Goal: Task Accomplishment & Management: Use online tool/utility

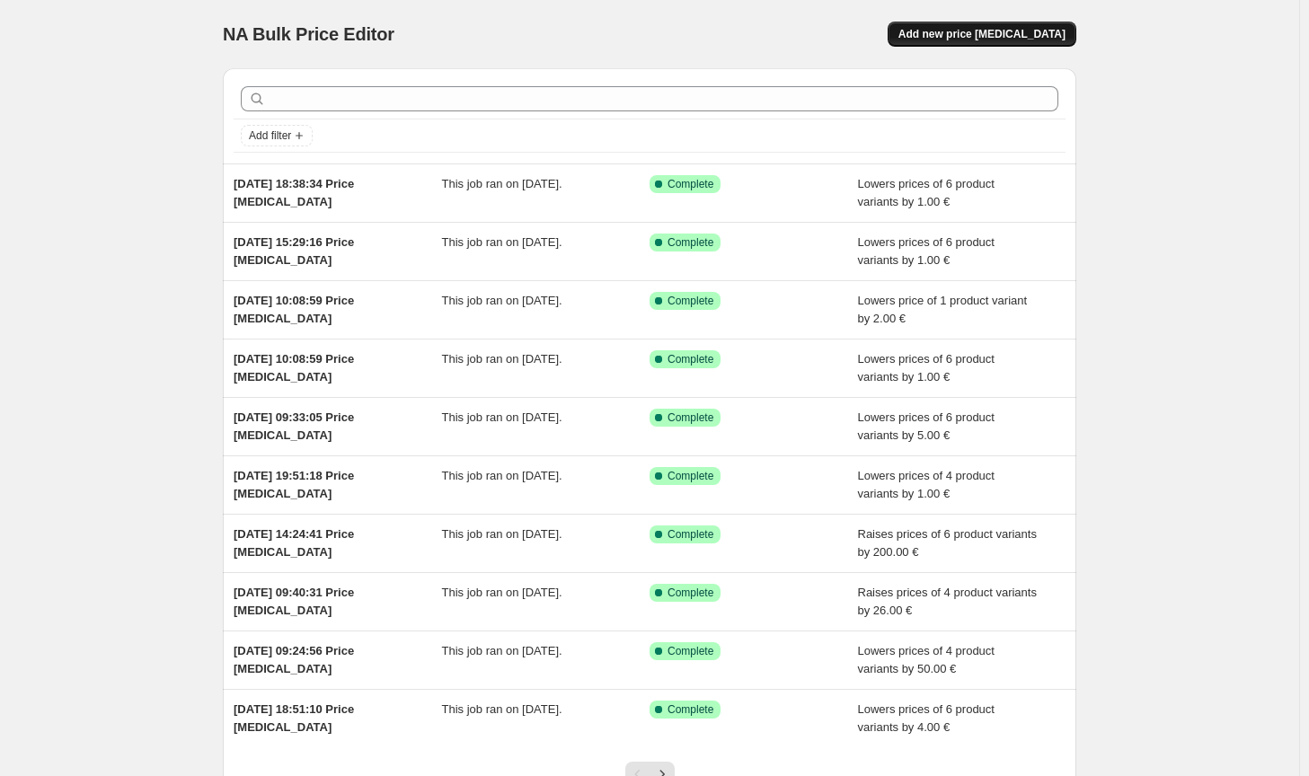
click at [1012, 36] on span "Add new price [MEDICAL_DATA]" at bounding box center [981, 34] width 167 height 14
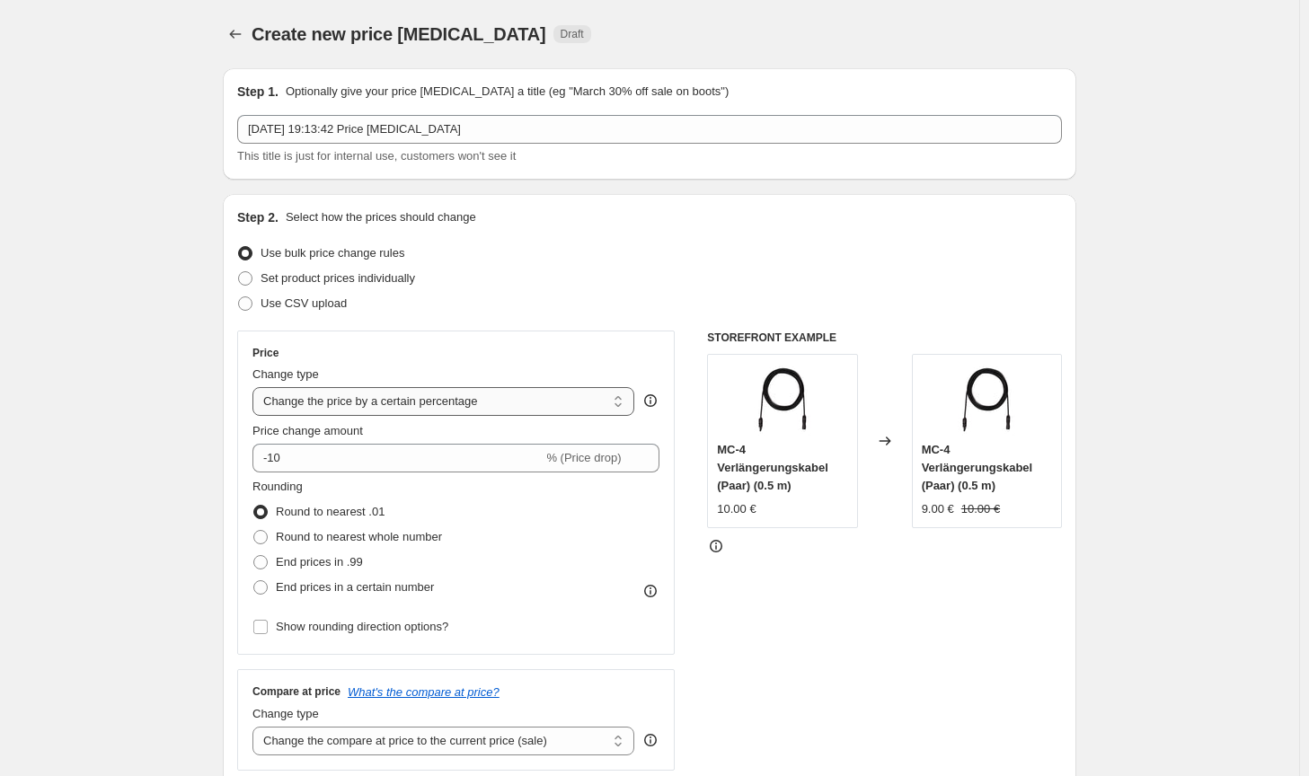
click at [481, 400] on select "Change the price to a certain amount Change the price by a certain amount Chang…" at bounding box center [443, 401] width 382 height 29
select select "by"
click at [256, 387] on select "Change the price to a certain amount Change the price by a certain amount Chang…" at bounding box center [443, 401] width 382 height 29
type input "-10.00"
click at [357, 535] on span "Round to nearest whole number" at bounding box center [359, 536] width 166 height 13
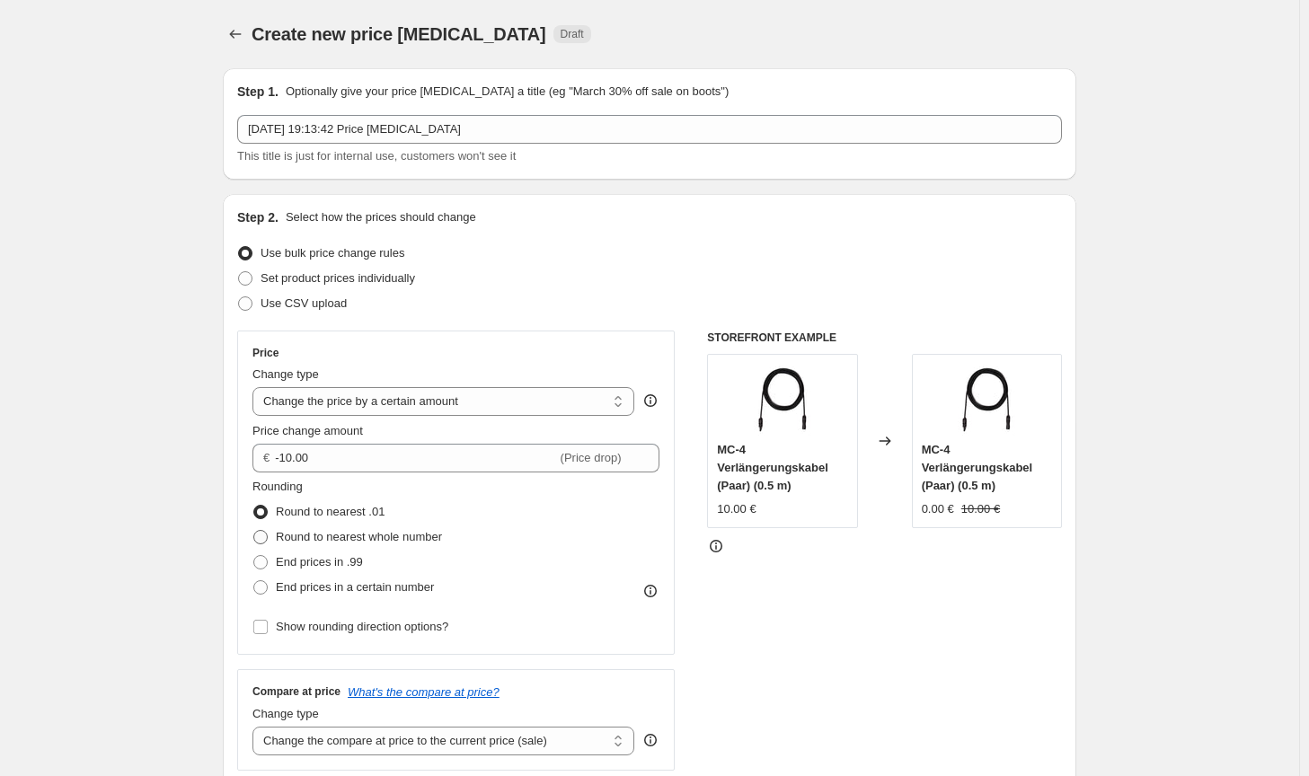
click at [254, 531] on input "Round to nearest whole number" at bounding box center [253, 530] width 1 height 1
radio input "true"
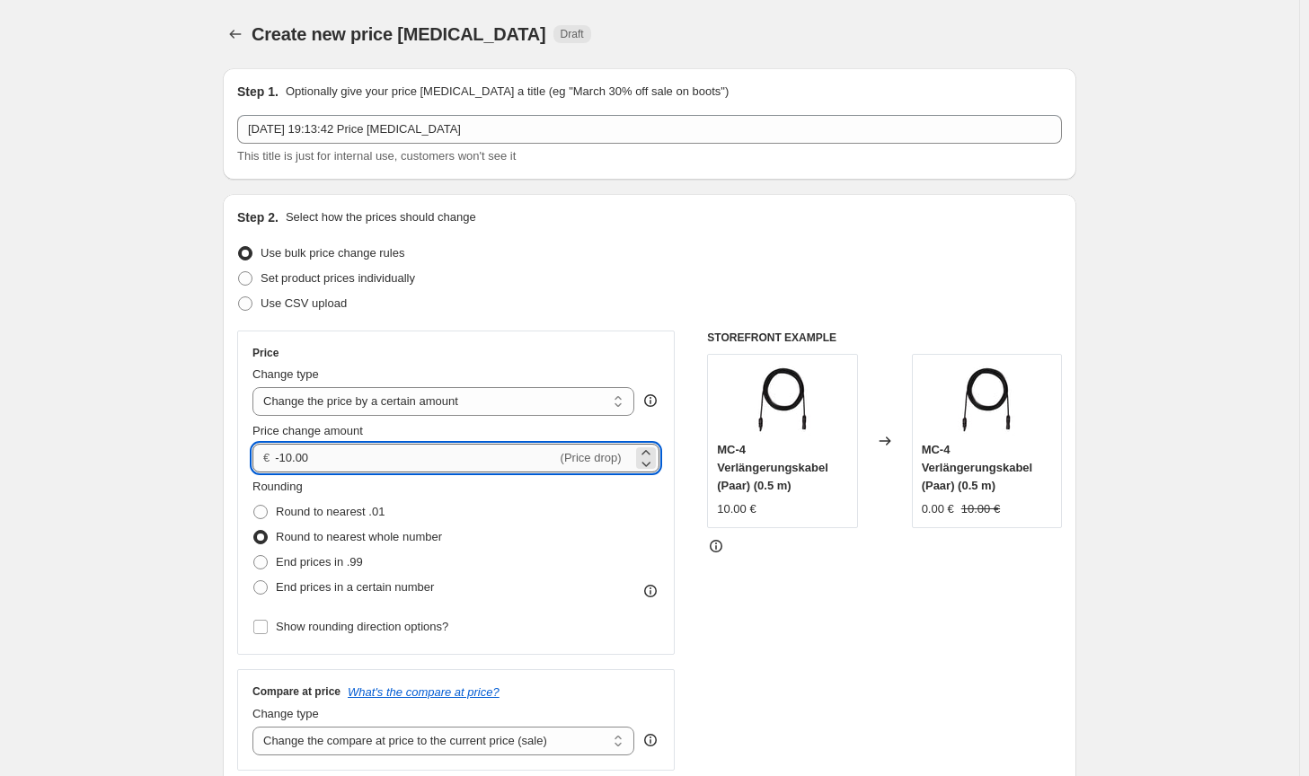
drag, startPoint x: 314, startPoint y: 464, endPoint x: 284, endPoint y: 457, distance: 30.5
click at [284, 457] on input "-10.00" at bounding box center [415, 458] width 281 height 29
type input "-26.00"
click at [594, 590] on div "Rounding Round to nearest .01 Round to nearest whole number End prices in .99 E…" at bounding box center [455, 539] width 407 height 122
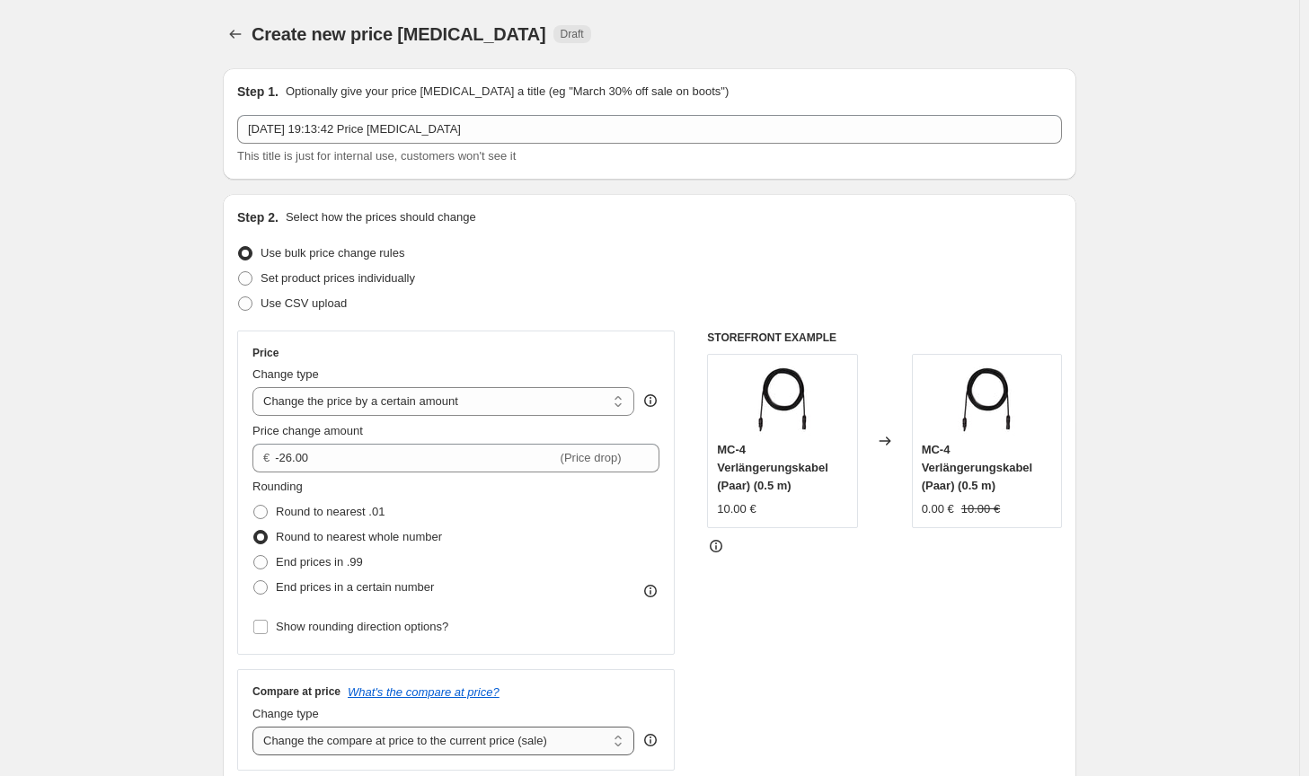
drag, startPoint x: 552, startPoint y: 743, endPoint x: 521, endPoint y: 734, distance: 31.8
click at [552, 743] on select "Change the compare at price to the current price (sale) Change the compare at p…" at bounding box center [443, 741] width 382 height 29
select select "no_change"
click at [256, 727] on select "Change the compare at price to the current price (sale) Change the compare at p…" at bounding box center [443, 741] width 382 height 29
click at [790, 694] on div "STOREFRONT EXAMPLE MC-4 Verlängerungskabel (Paar) (0.5 m) 10.00 € Changed to MC…" at bounding box center [884, 551] width 355 height 440
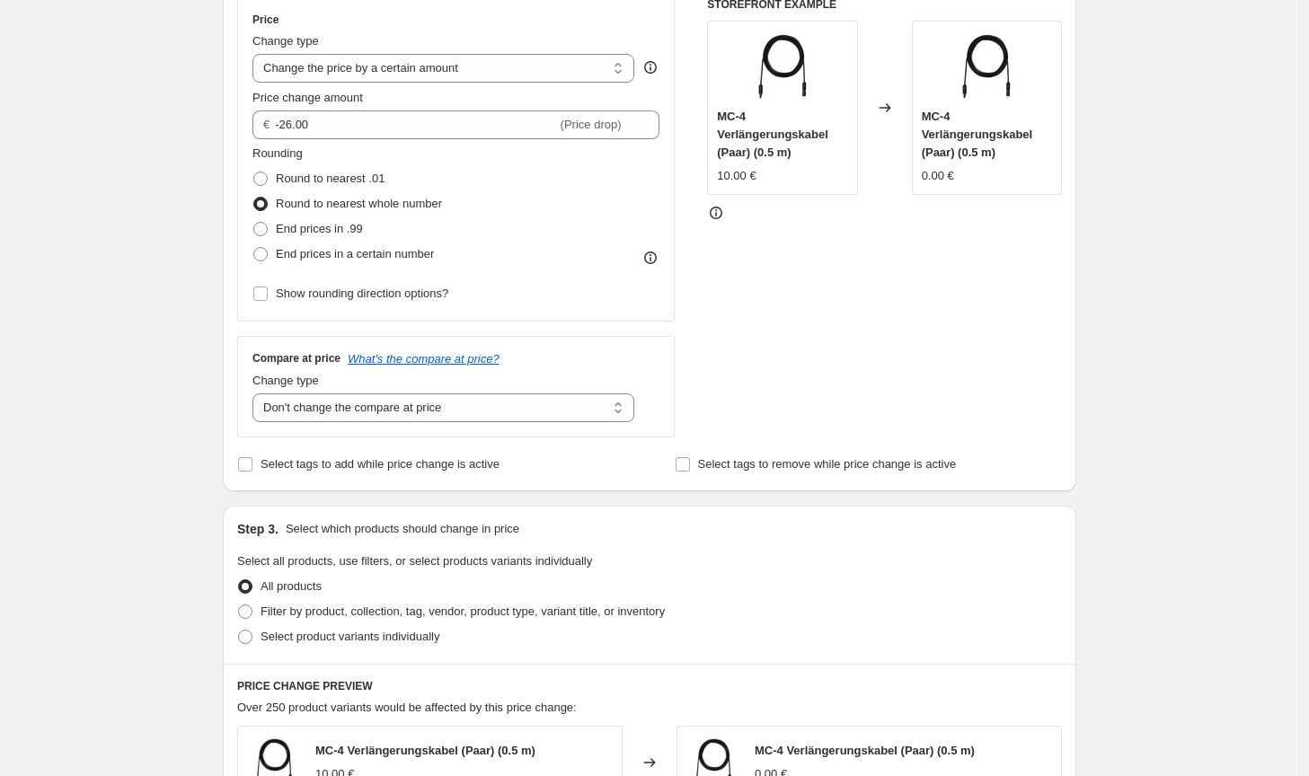
scroll to position [359, 0]
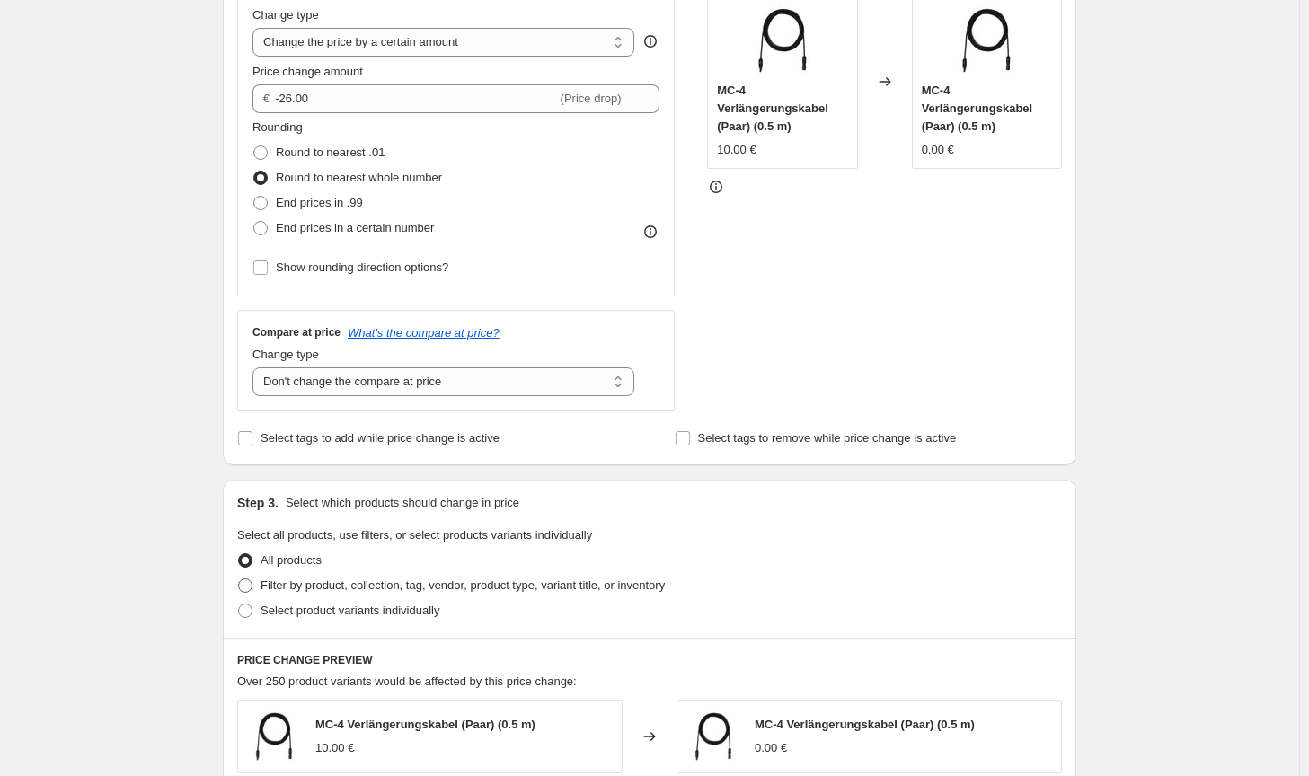
click at [640, 581] on span "Filter by product, collection, tag, vendor, product type, variant title, or inv…" at bounding box center [463, 585] width 404 height 13
click at [239, 579] on input "Filter by product, collection, tag, vendor, product type, variant title, or inv…" at bounding box center [238, 579] width 1 height 1
radio input "true"
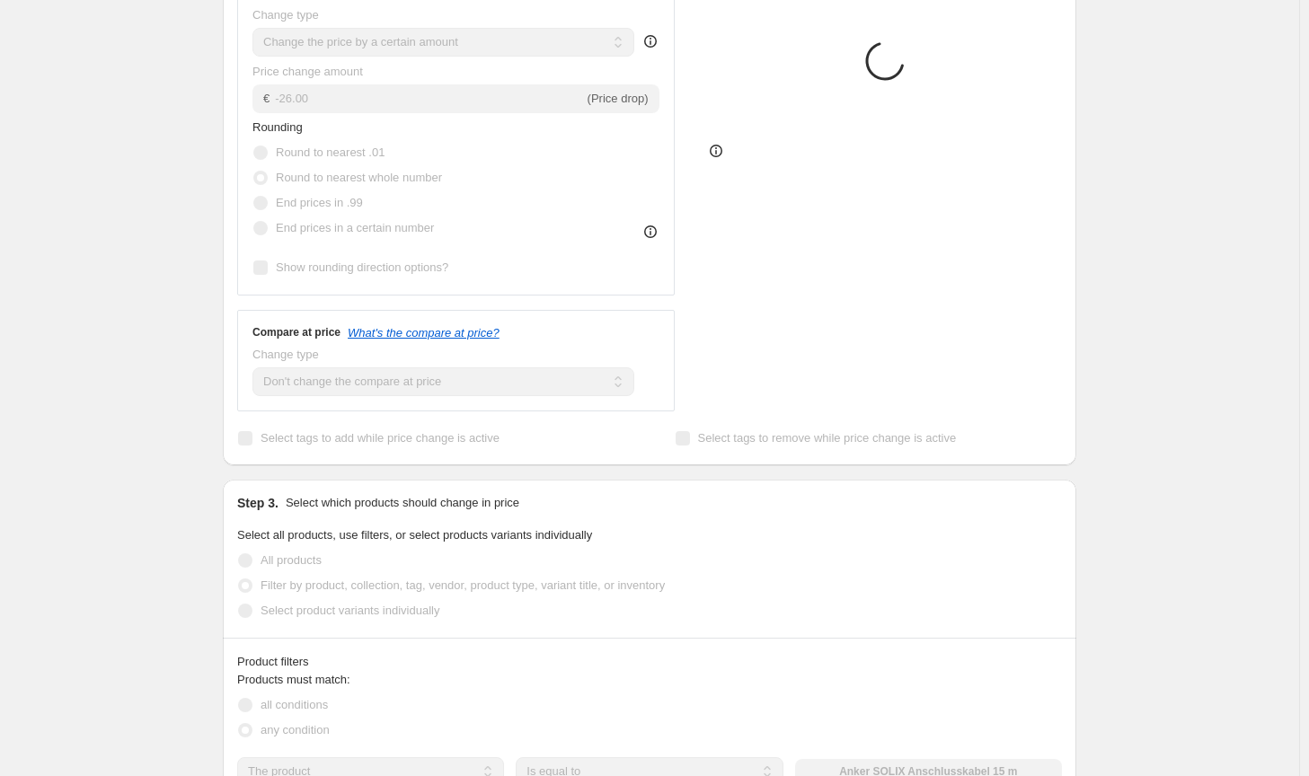
scroll to position [539, 0]
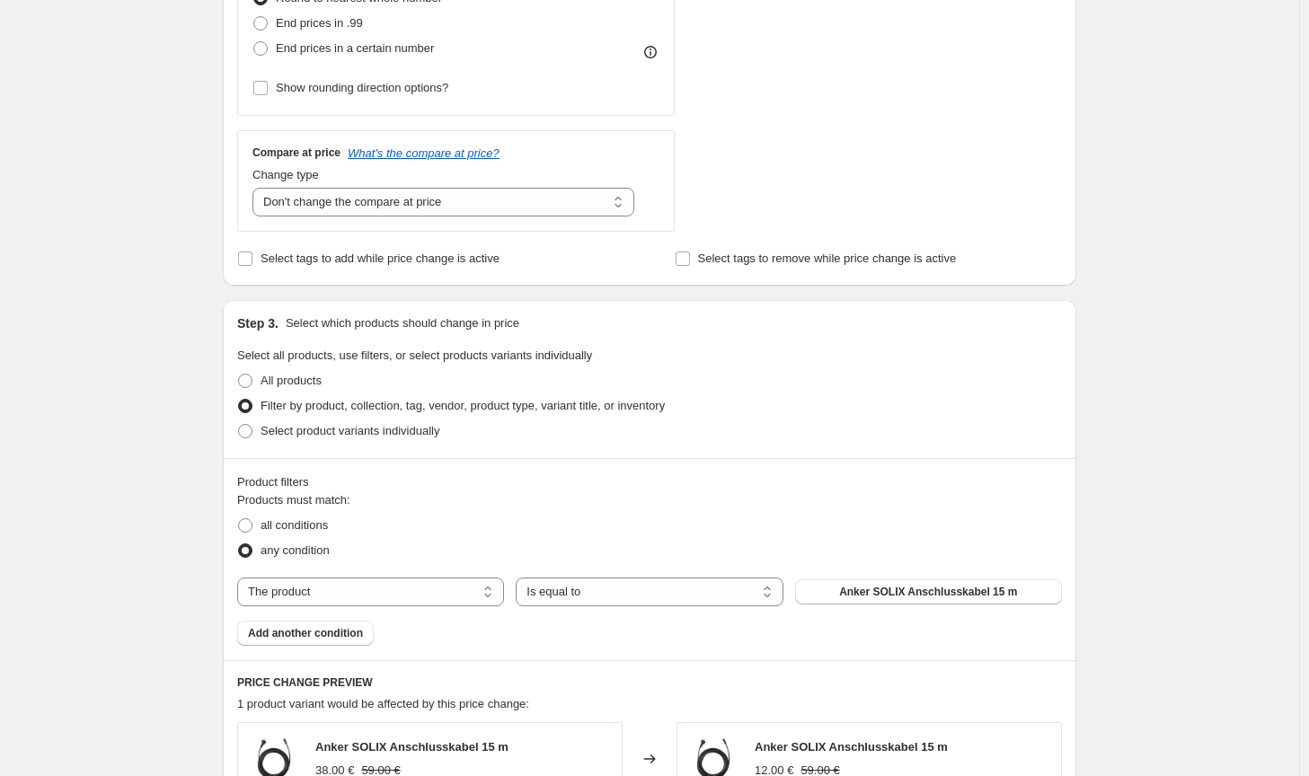
click at [873, 605] on div "The product The product's collection The product's tag The product's vendor The…" at bounding box center [649, 592] width 825 height 29
click at [881, 595] on span "Anker SOLIX Anschlusskabel 15 m" at bounding box center [928, 592] width 178 height 14
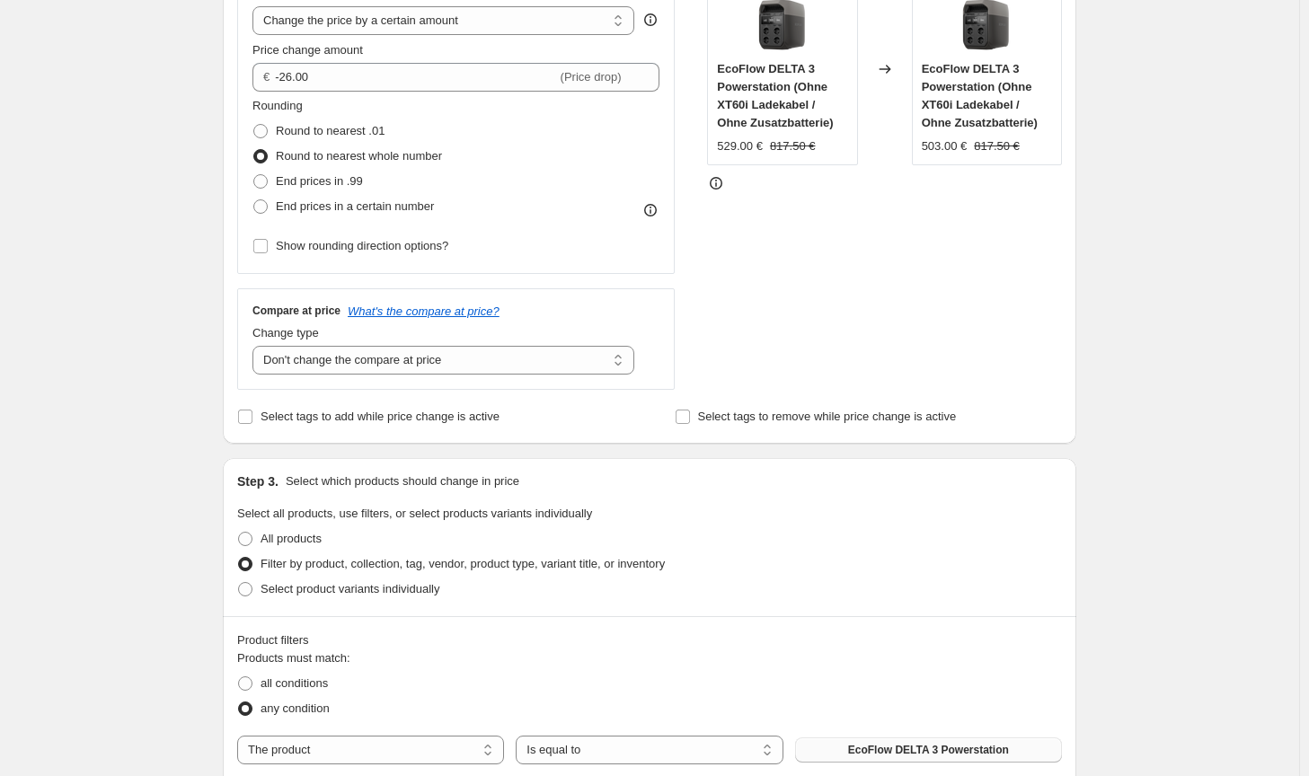
scroll to position [0, 0]
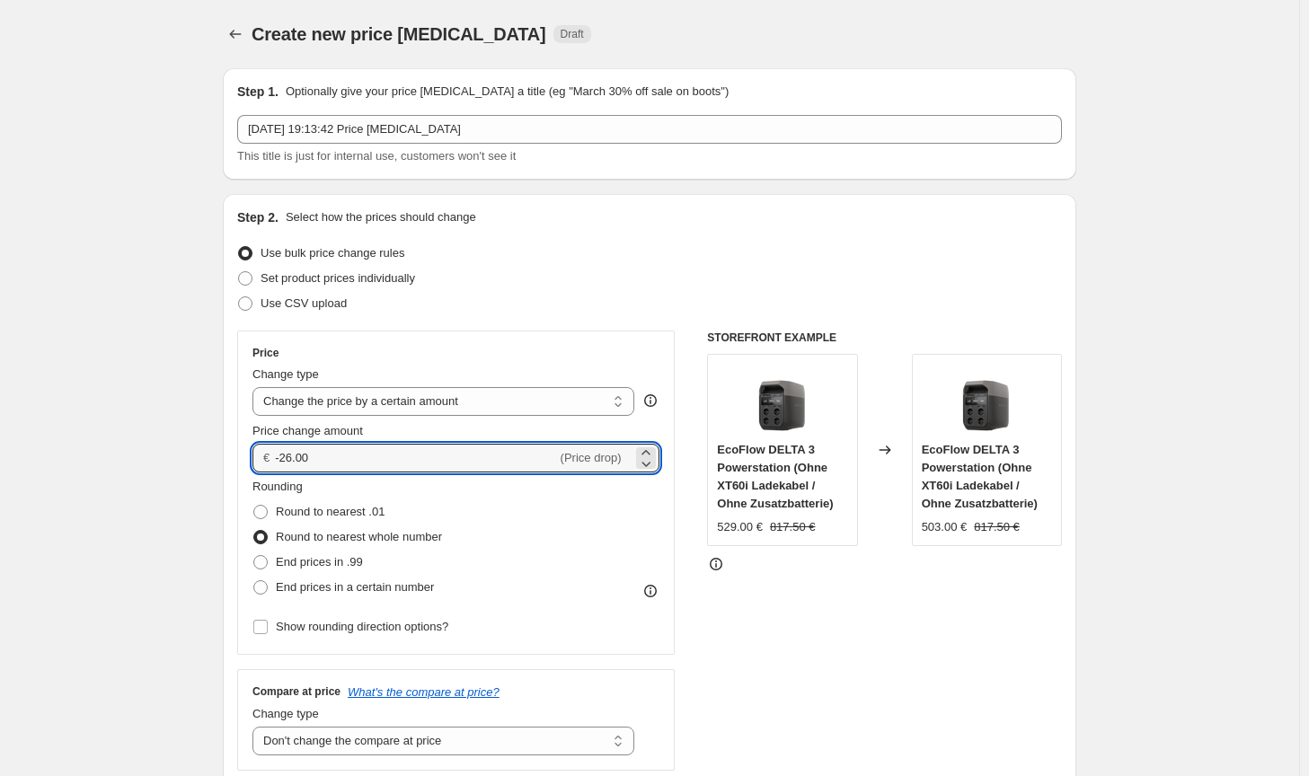
drag, startPoint x: 286, startPoint y: 455, endPoint x: 273, endPoint y: 455, distance: 12.6
click at [273, 455] on div "€ -26.00 (Price drop)" at bounding box center [455, 458] width 407 height 29
click at [1026, 694] on div "STOREFRONT EXAMPLE EcoFlow DELTA 3 Powerstation (Ohne XT60i Ladekabel / Ohne Zu…" at bounding box center [884, 551] width 355 height 440
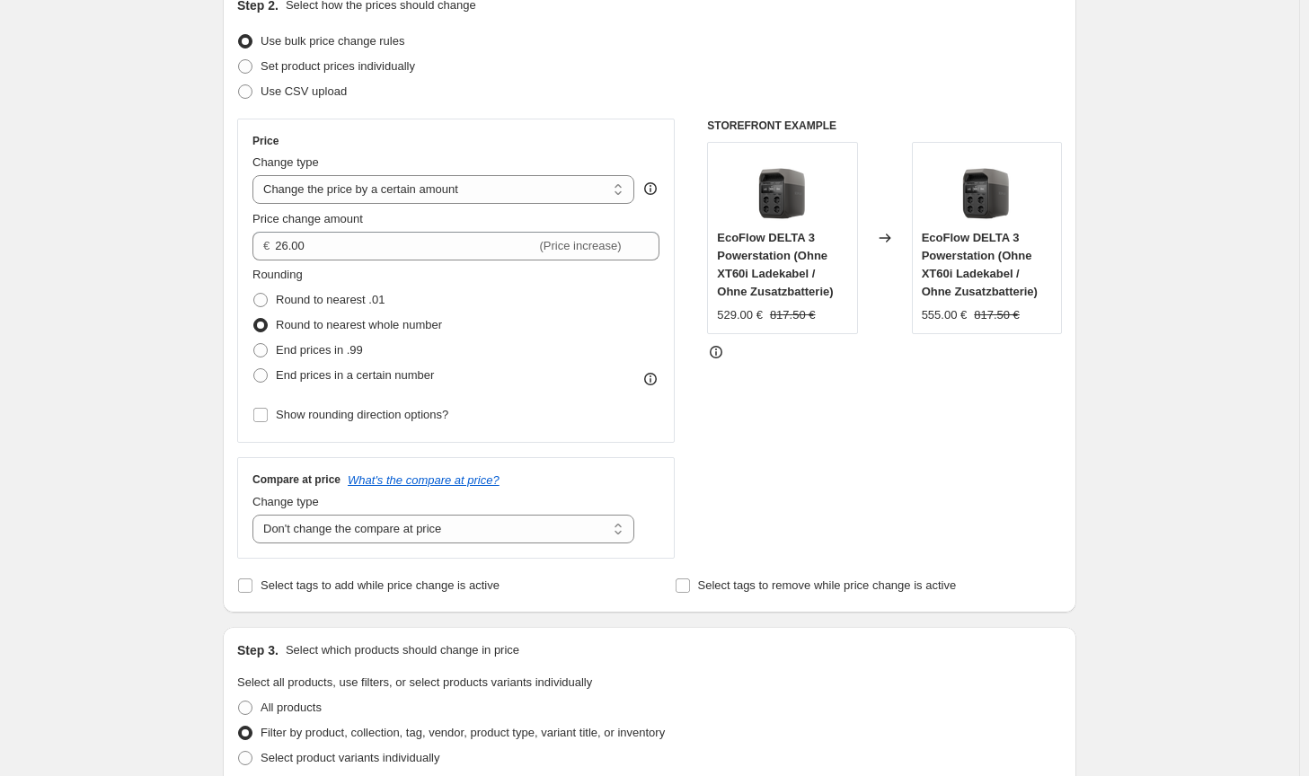
scroll to position [209, 0]
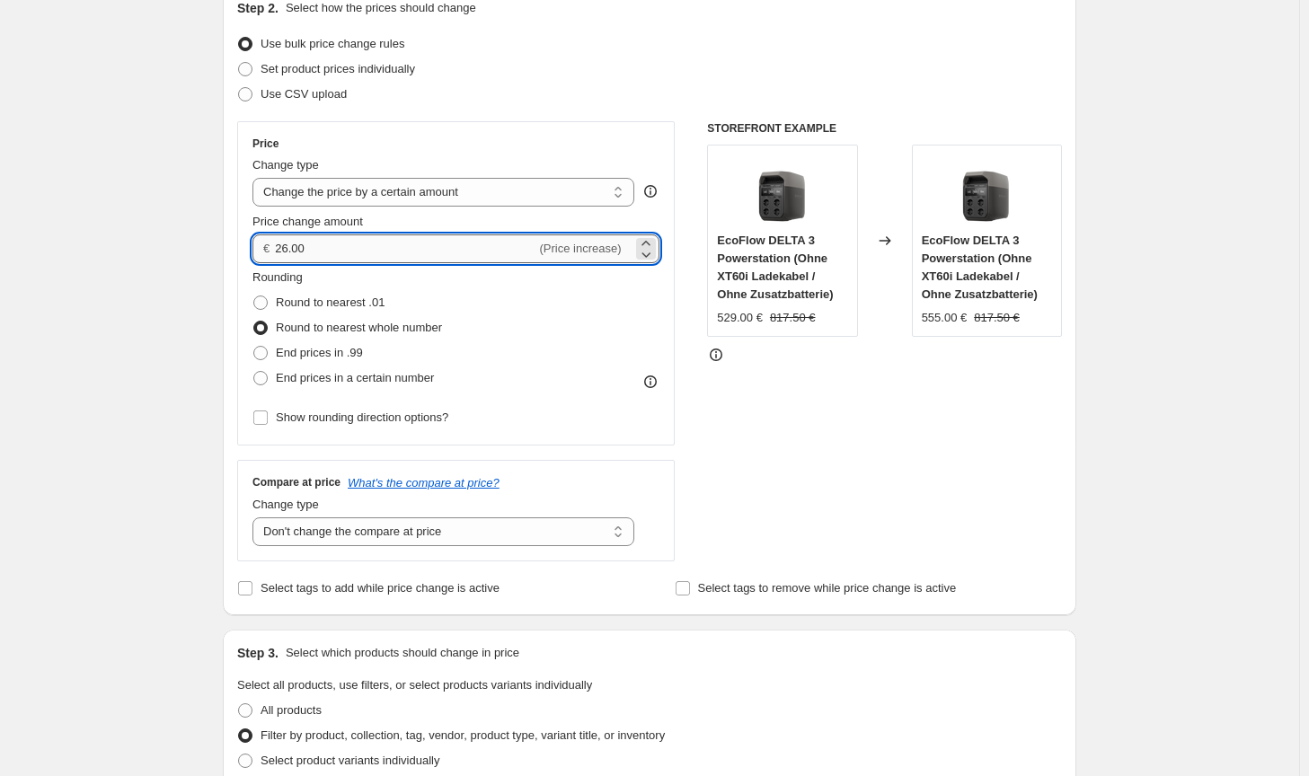
click at [297, 245] on input "26.00" at bounding box center [405, 248] width 261 height 29
type input "20.00"
click at [932, 492] on div "STOREFRONT EXAMPLE EcoFlow DELTA 3 Powerstation (Ohne XT60i Ladekabel / Ohne Zu…" at bounding box center [884, 341] width 355 height 440
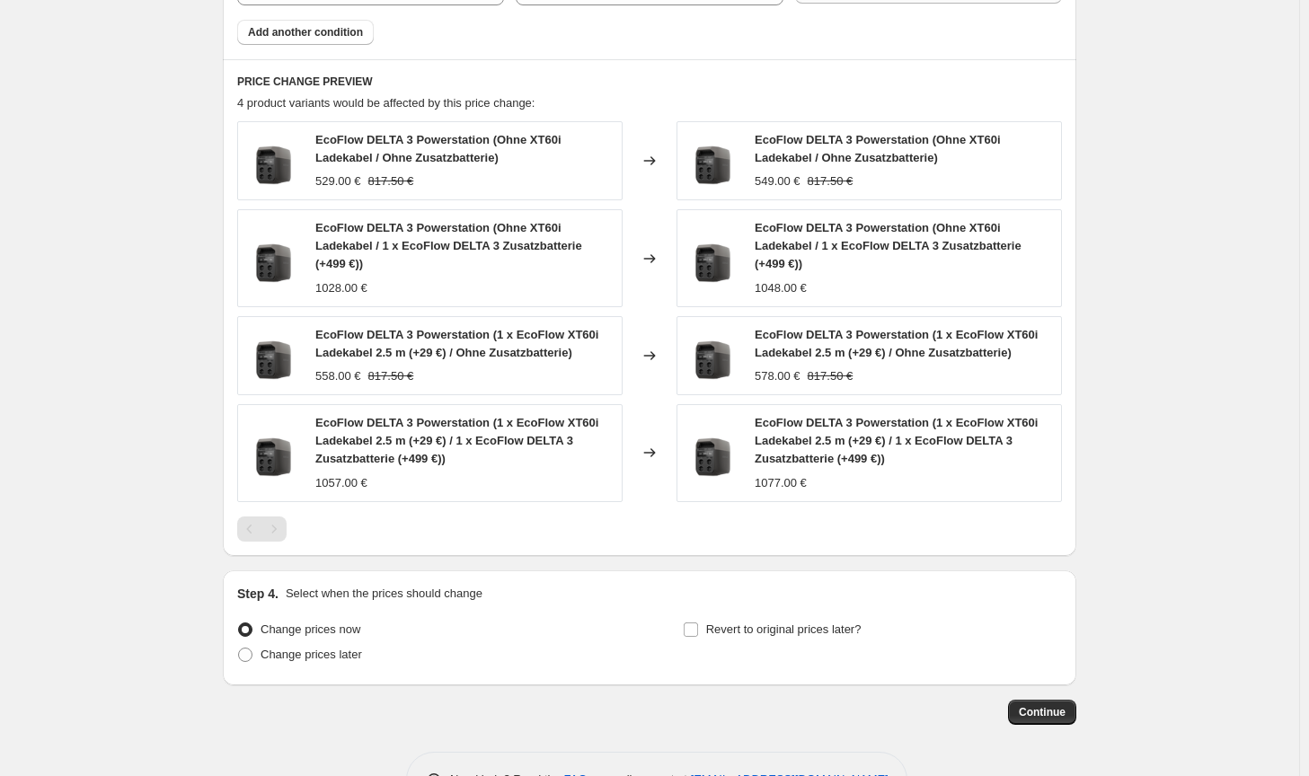
scroll to position [1197, 0]
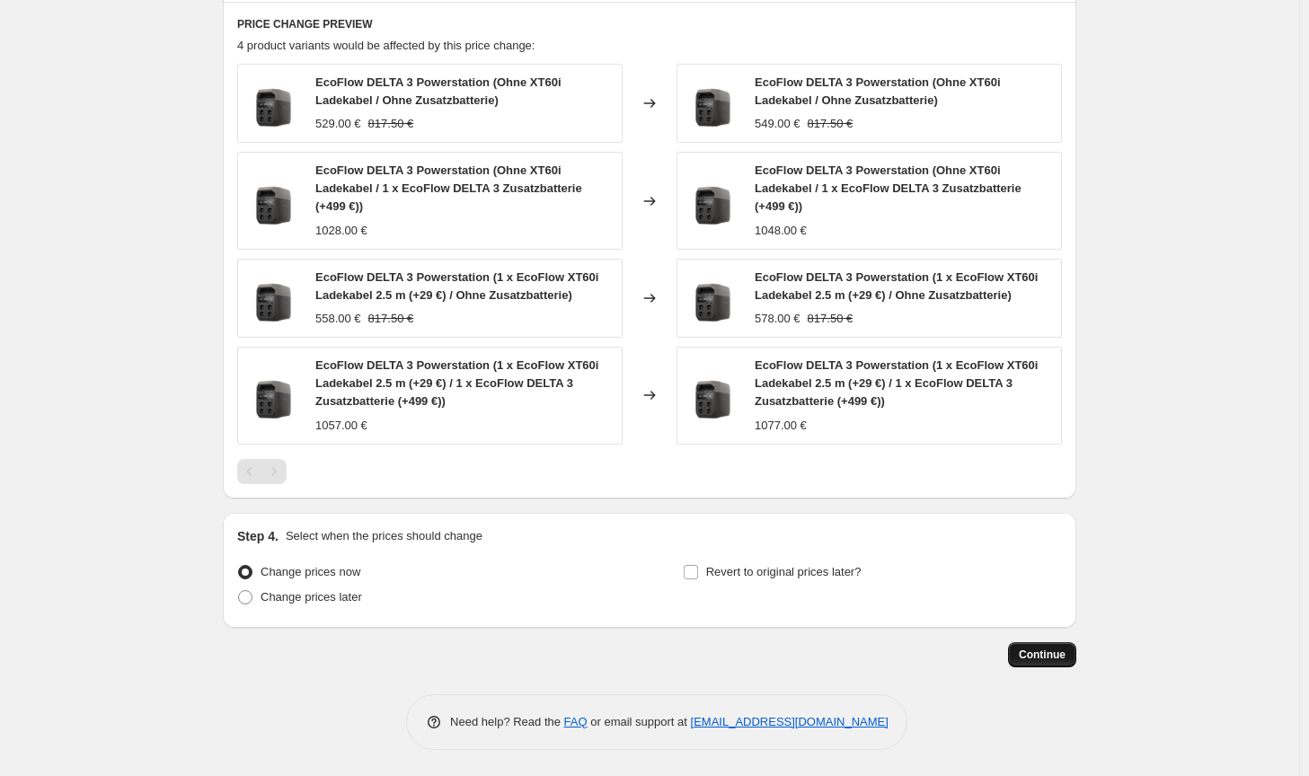
click at [1029, 644] on button "Continue" at bounding box center [1042, 654] width 68 height 25
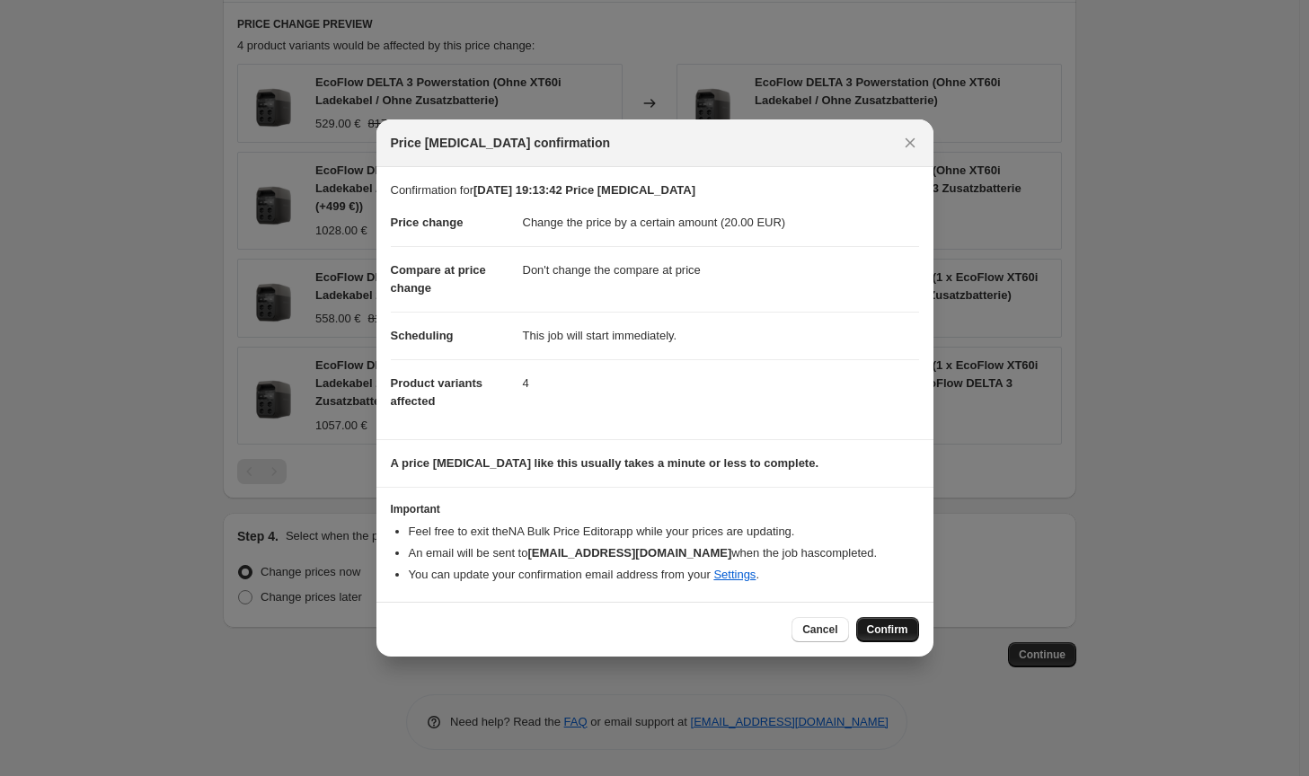
click at [897, 638] on button "Confirm" at bounding box center [887, 629] width 63 height 25
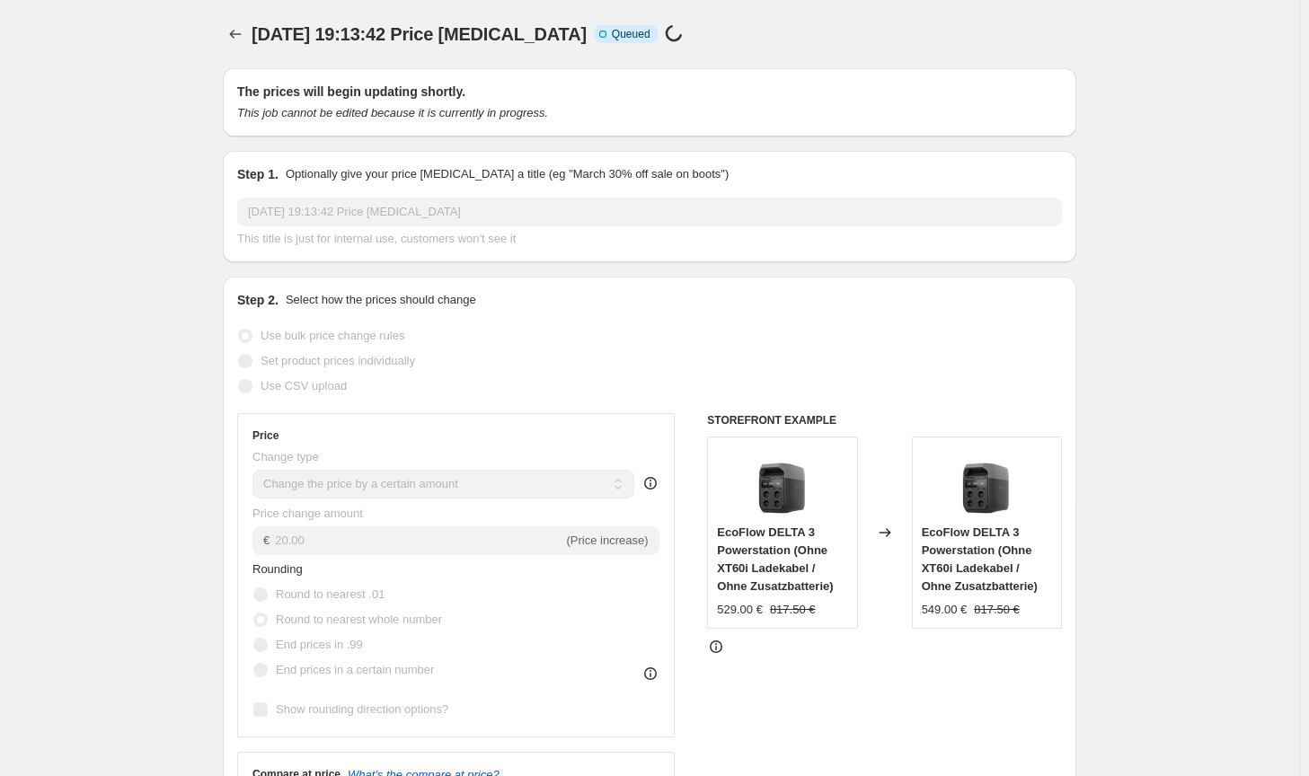
scroll to position [1197, 0]
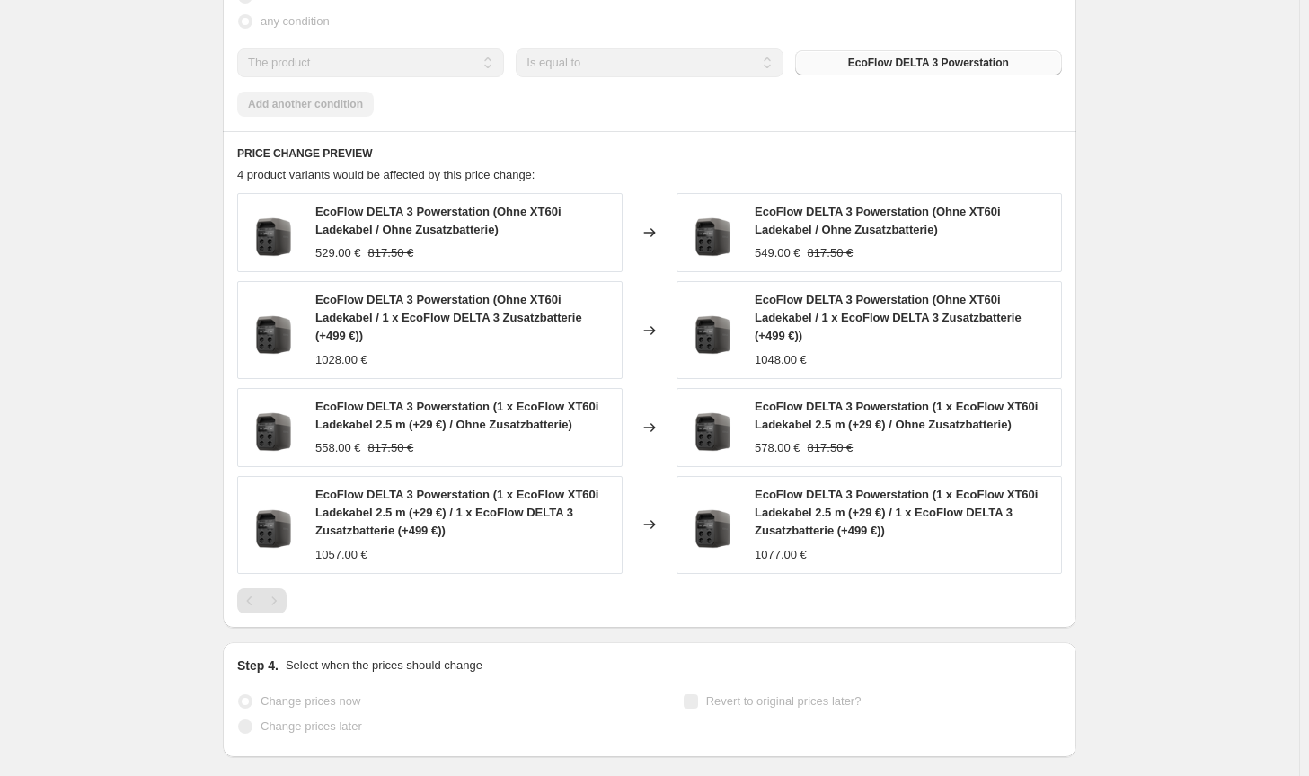
select select "by"
select select "no_change"
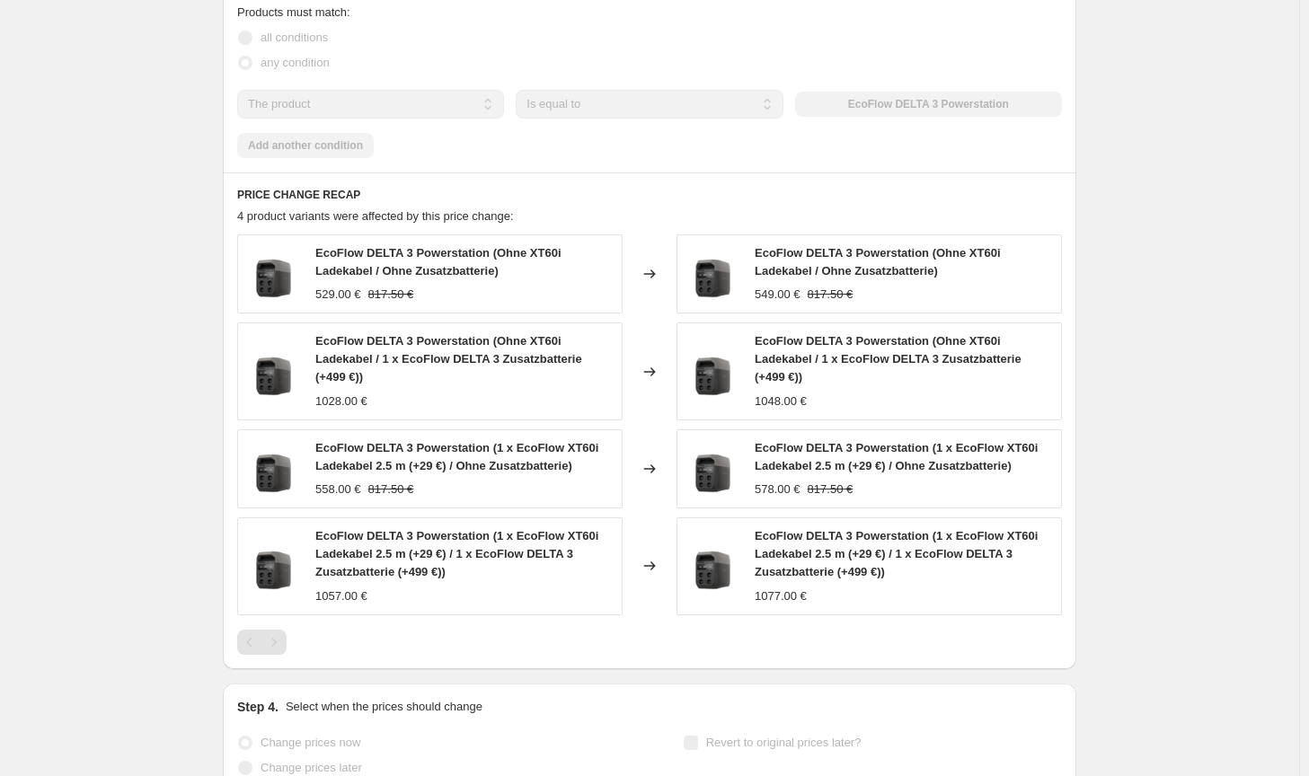
scroll to position [0, 0]
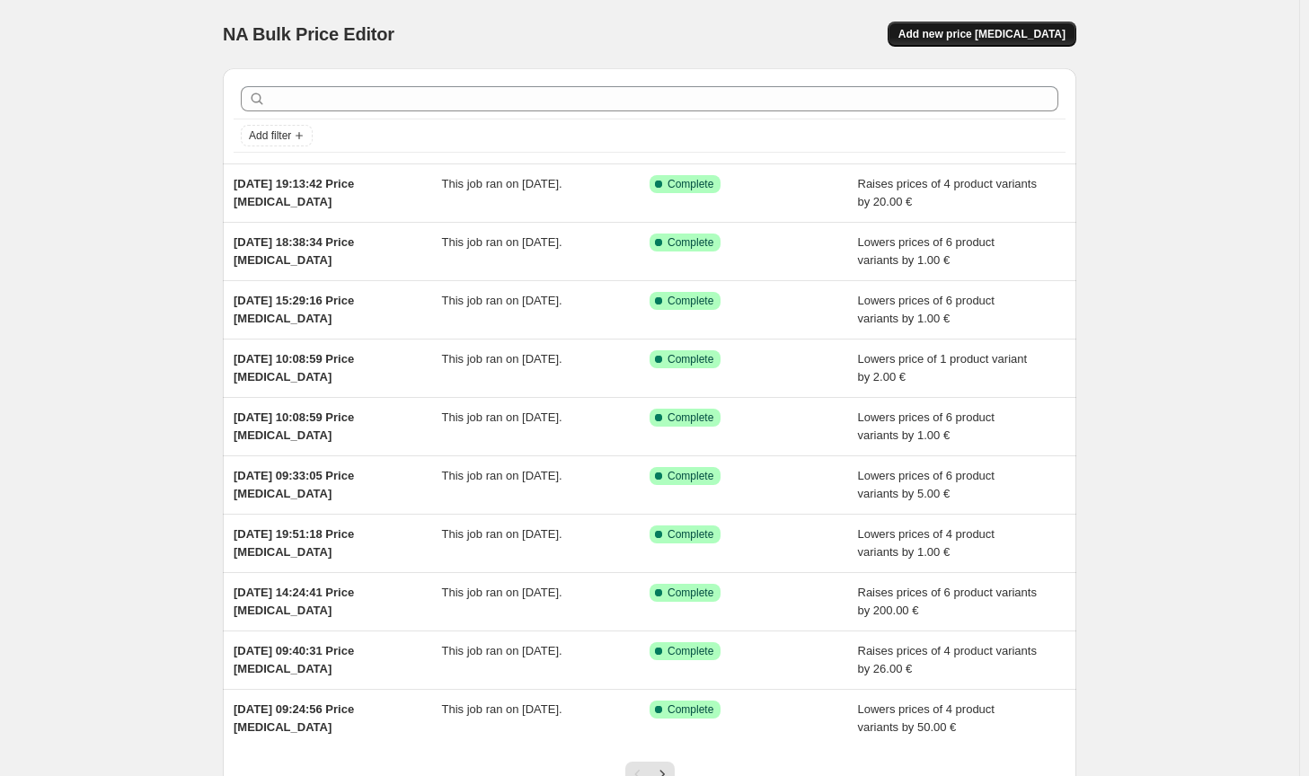
click at [1057, 31] on span "Add new price [MEDICAL_DATA]" at bounding box center [981, 34] width 167 height 14
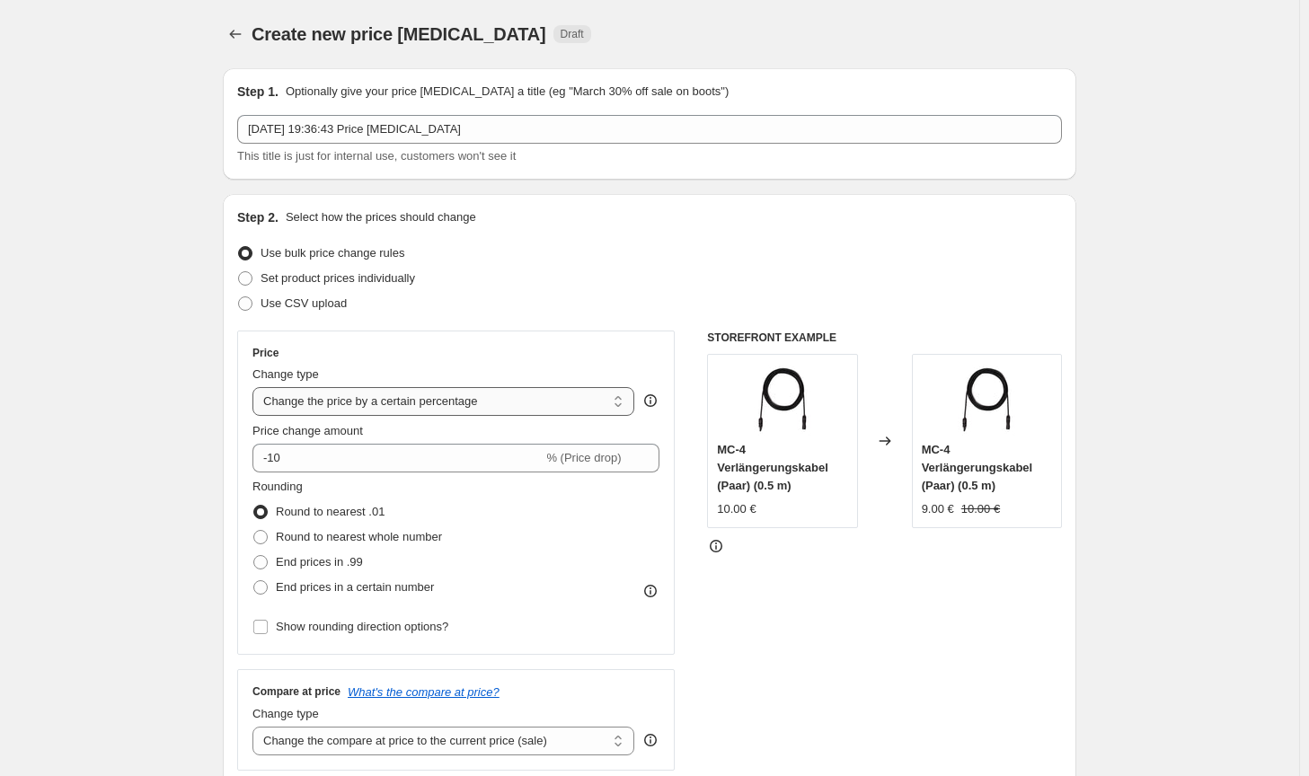
click at [455, 402] on select "Change the price to a certain amount Change the price by a certain amount Chang…" at bounding box center [443, 401] width 382 height 29
select select "by"
click at [256, 387] on select "Change the price to a certain amount Change the price by a certain amount Chang…" at bounding box center [443, 401] width 382 height 29
type input "-10.00"
click at [349, 536] on span "Round to nearest whole number" at bounding box center [359, 536] width 166 height 13
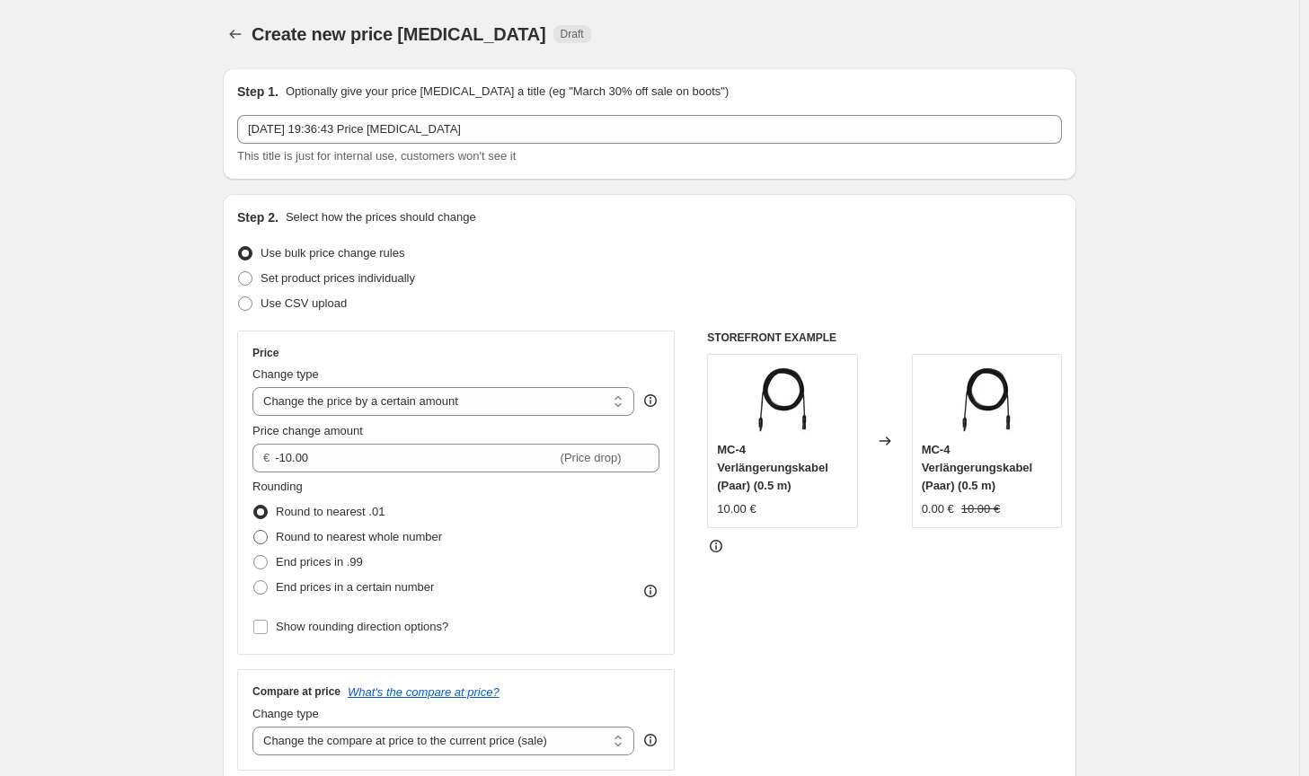
click at [254, 531] on input "Round to nearest whole number" at bounding box center [253, 530] width 1 height 1
radio input "true"
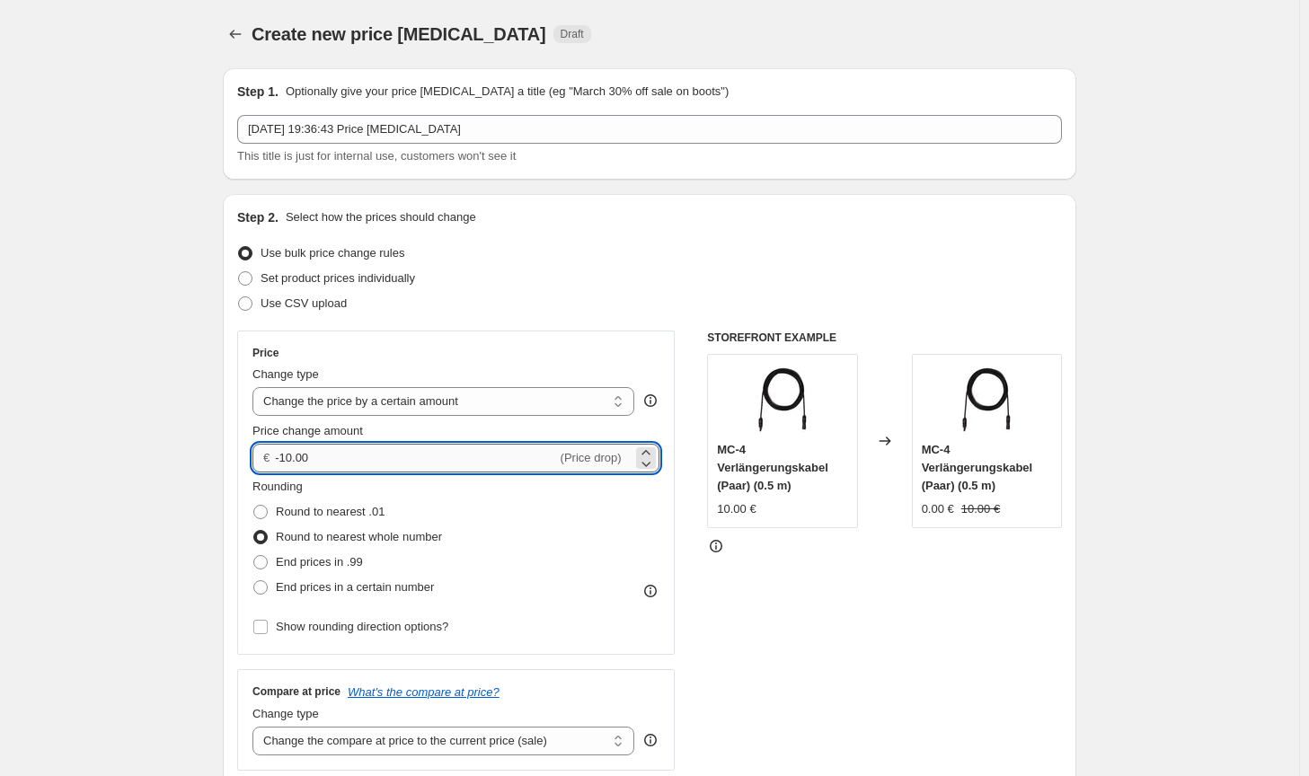
click at [284, 455] on input "-10.00" at bounding box center [415, 458] width 281 height 29
type input "-50.00"
click at [815, 655] on div "STOREFRONT EXAMPLE MC-4 Verlängerungskabel (Paar) (0.5 m) 10.00 € Changed to MC…" at bounding box center [884, 551] width 355 height 440
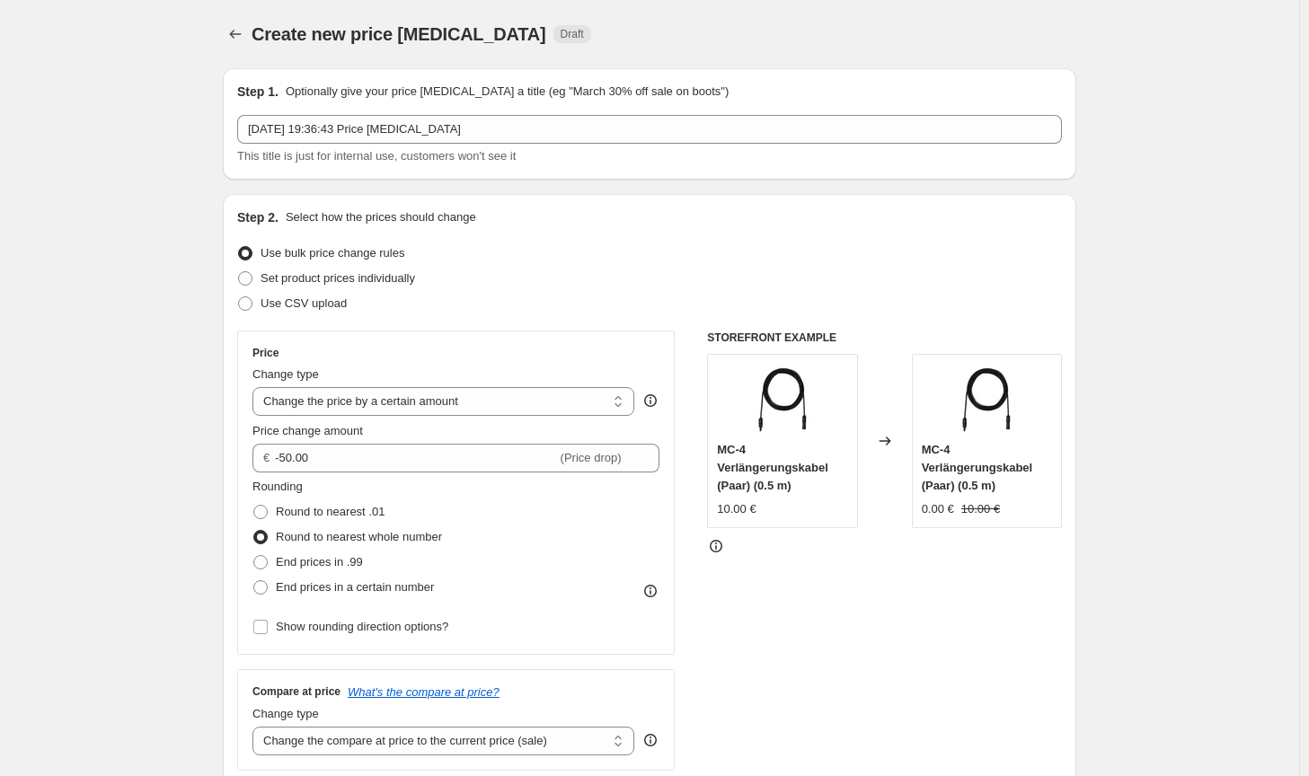
scroll to position [180, 0]
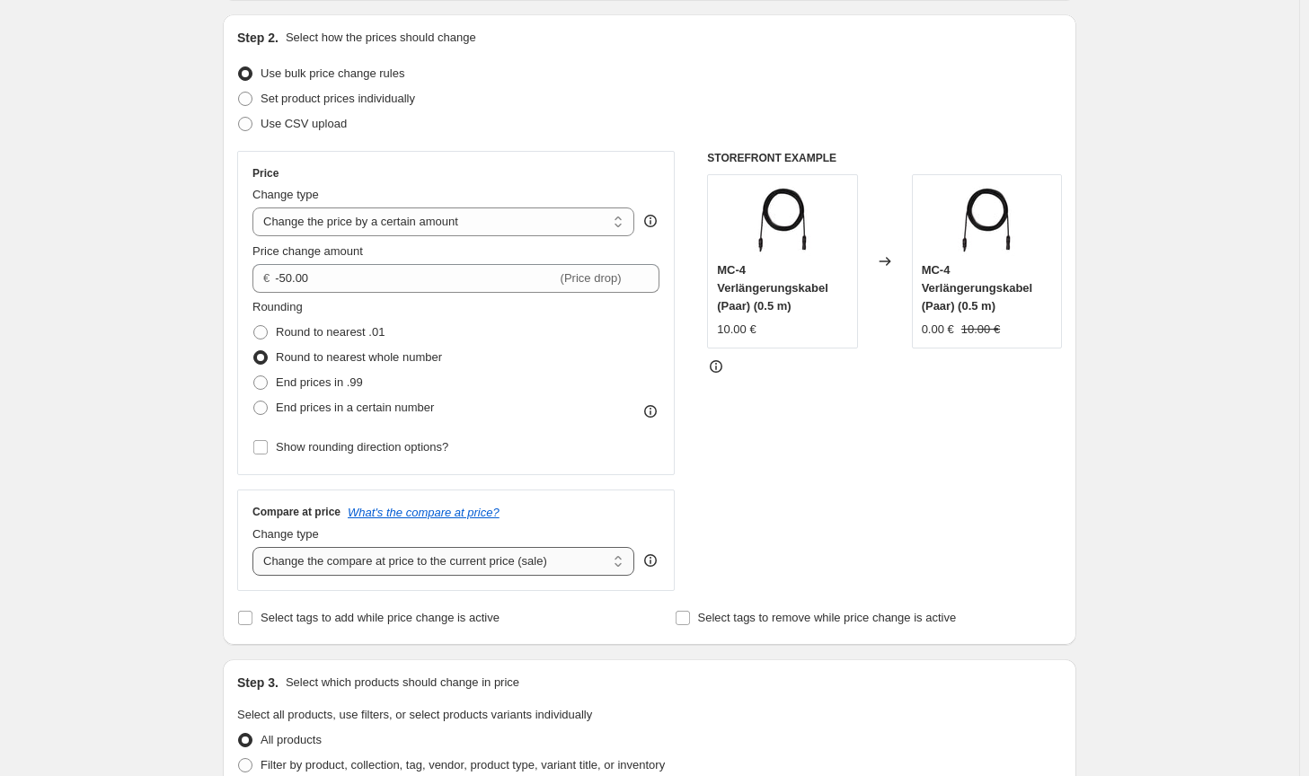
click at [585, 555] on select "Change the compare at price to the current price (sale) Change the compare at p…" at bounding box center [443, 561] width 382 height 29
click at [503, 556] on select "Change the compare at price to the current price (sale) Change the compare at p…" at bounding box center [443, 561] width 382 height 29
select select "no_change"
click at [256, 547] on select "Change the compare at price to the current price (sale) Change the compare at p…" at bounding box center [443, 561] width 382 height 29
click at [412, 732] on div "All products" at bounding box center [649, 740] width 825 height 25
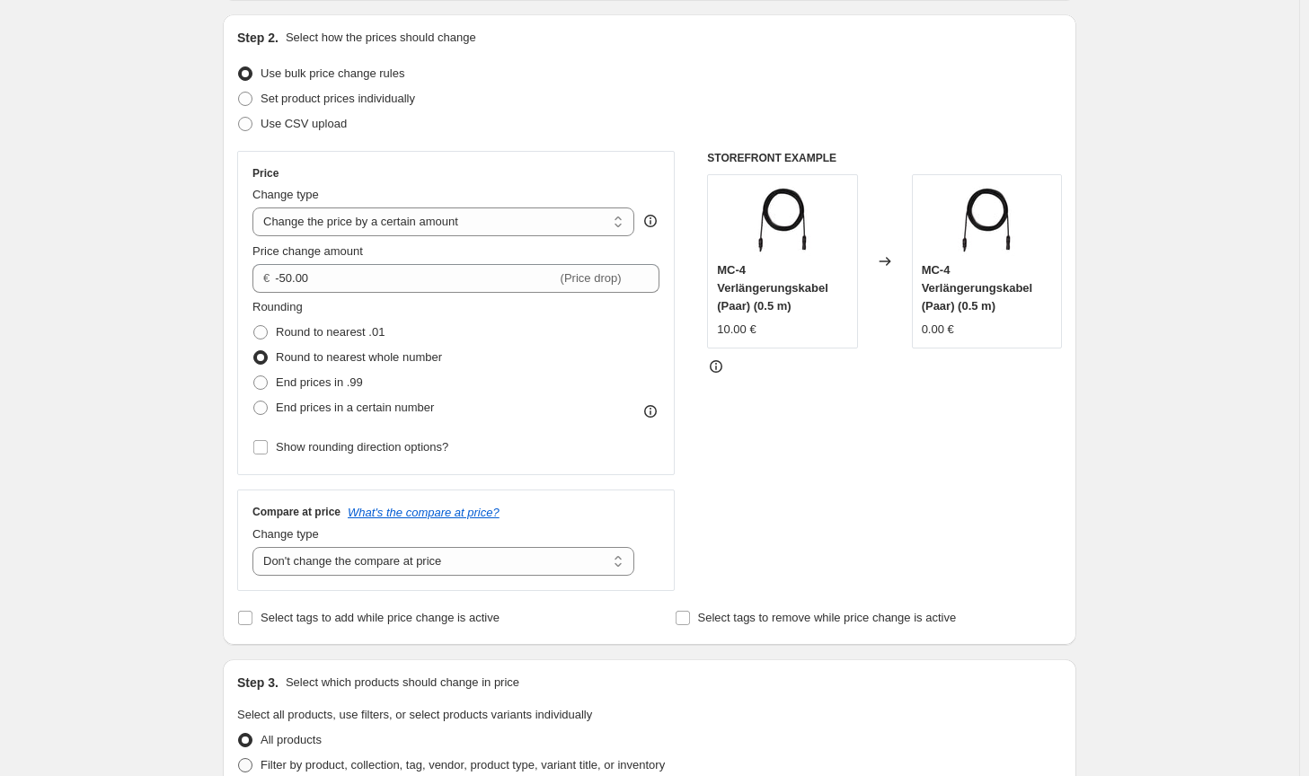
click at [513, 764] on span "Filter by product, collection, tag, vendor, product type, variant title, or inv…" at bounding box center [463, 764] width 404 height 13
click at [239, 759] on input "Filter by product, collection, tag, vendor, product type, variant title, or inv…" at bounding box center [238, 758] width 1 height 1
radio input "true"
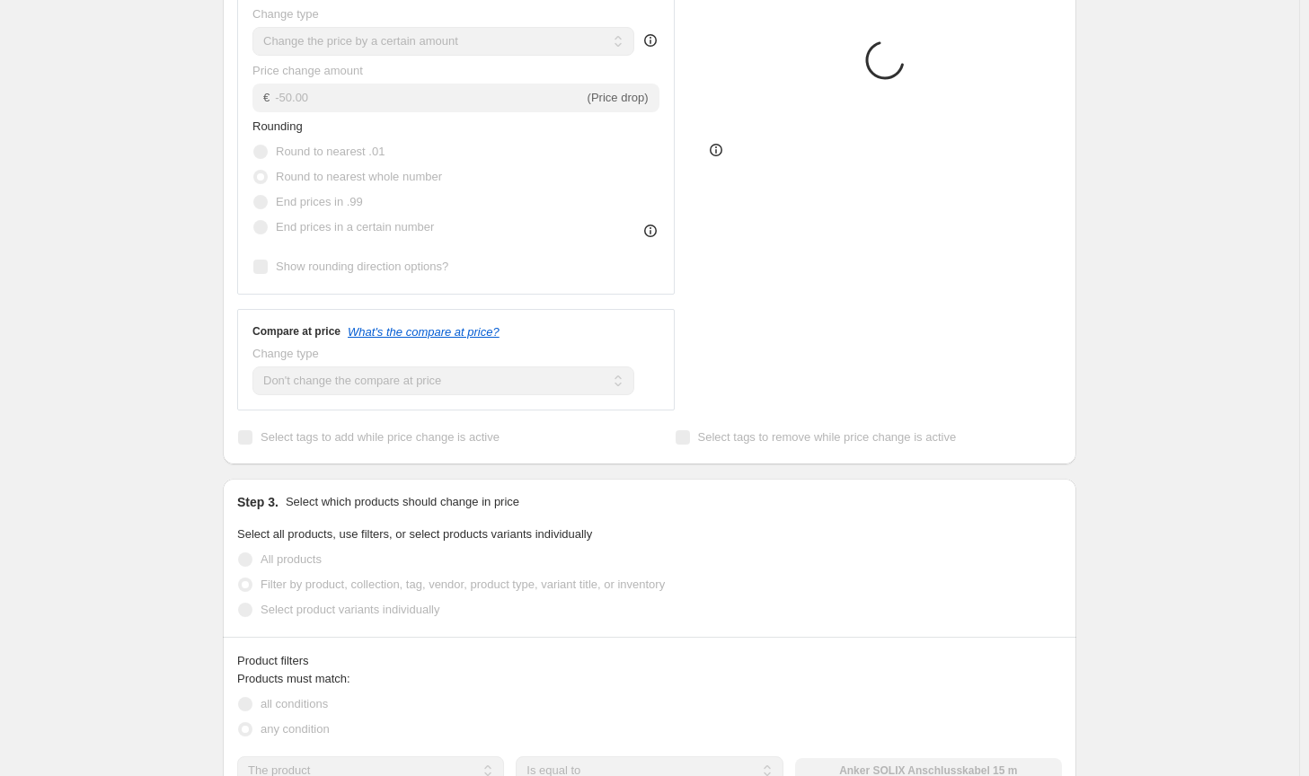
scroll to position [449, 0]
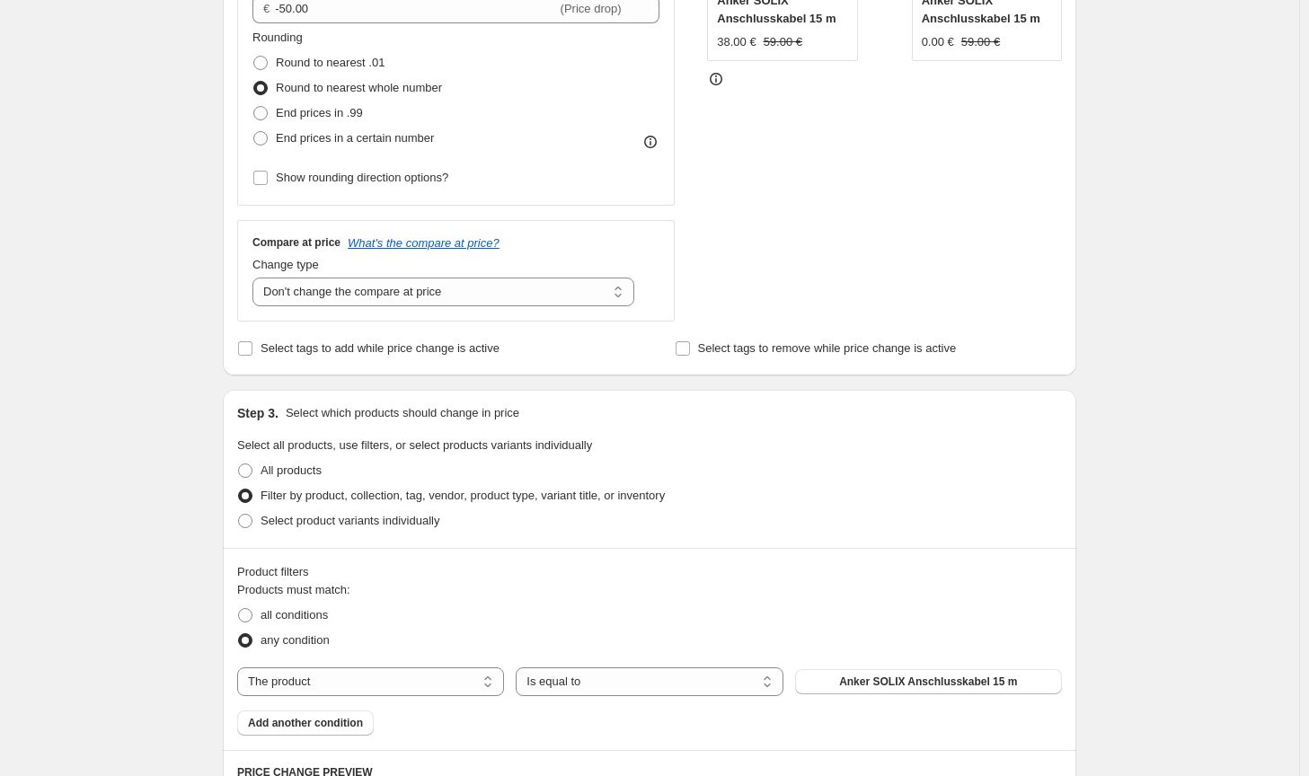
click at [847, 696] on div "The product The product's collection The product's tag The product's vendor The…" at bounding box center [649, 681] width 825 height 29
click at [848, 687] on button "Anker SOLIX Anschlusskabel 15 m" at bounding box center [928, 681] width 267 height 25
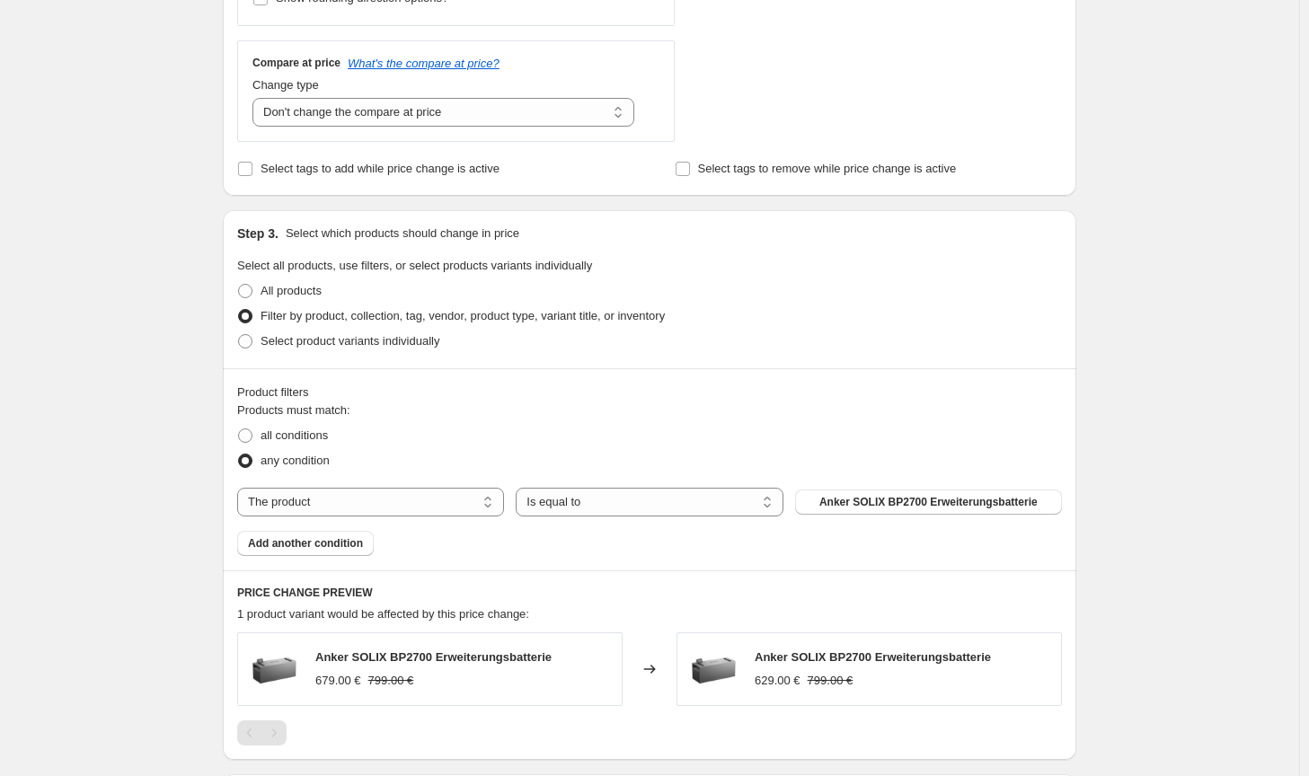
scroll to position [0, 0]
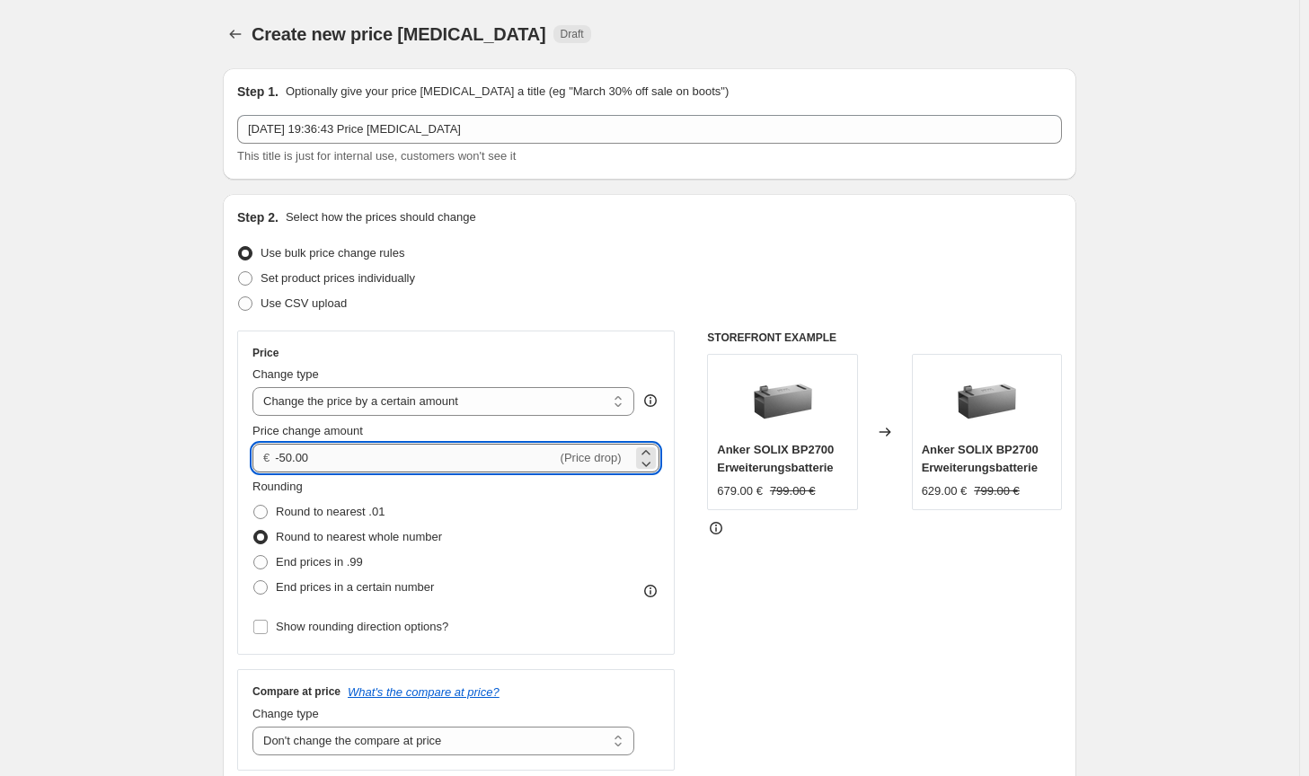
click at [286, 454] on input "-50.00" at bounding box center [415, 458] width 281 height 29
click at [843, 649] on div "STOREFRONT EXAMPLE Anker SOLIX BP2700 Erweiterungsbatterie 679.00 € 799.00 € Ch…" at bounding box center [884, 551] width 355 height 440
click at [287, 455] on input "-40.00" at bounding box center [415, 458] width 281 height 29
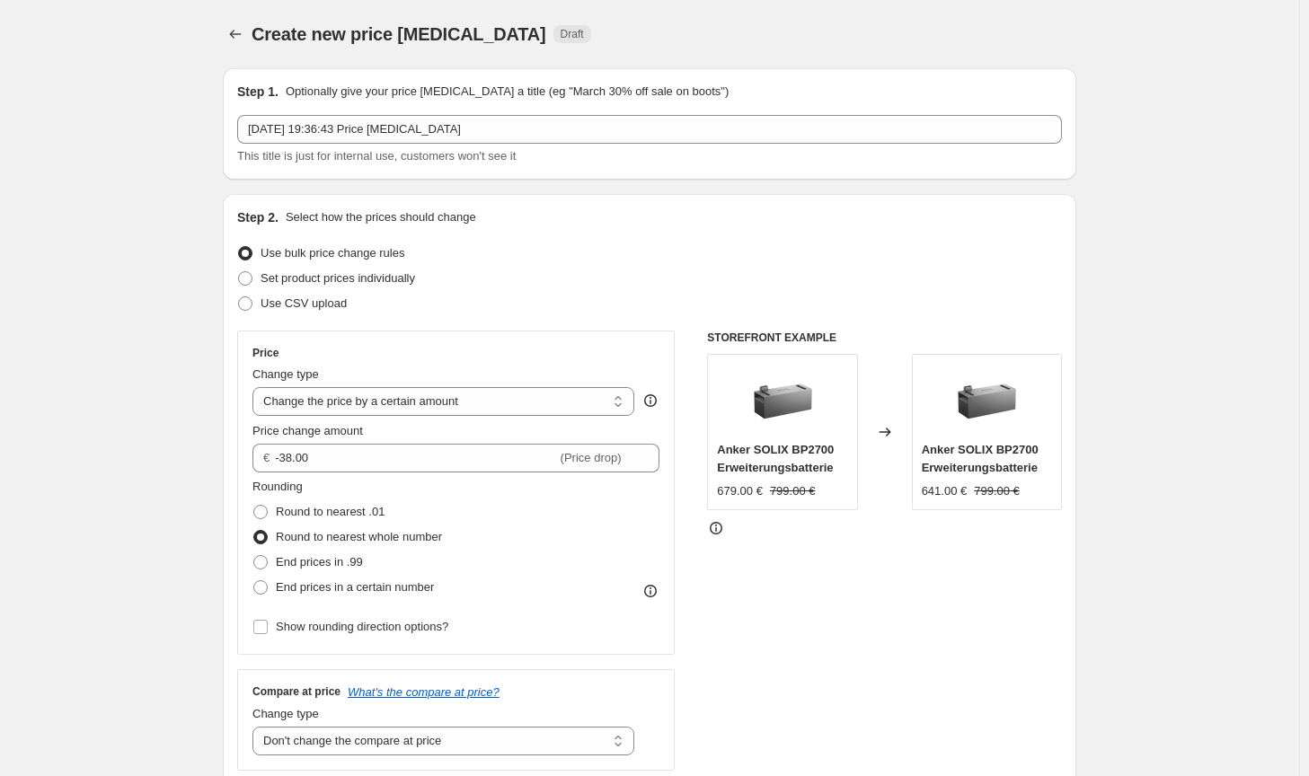
click at [808, 562] on div "STOREFRONT EXAMPLE Anker SOLIX BP2700 Erweiterungsbatterie 679.00 € 799.00 € Ch…" at bounding box center [884, 551] width 355 height 440
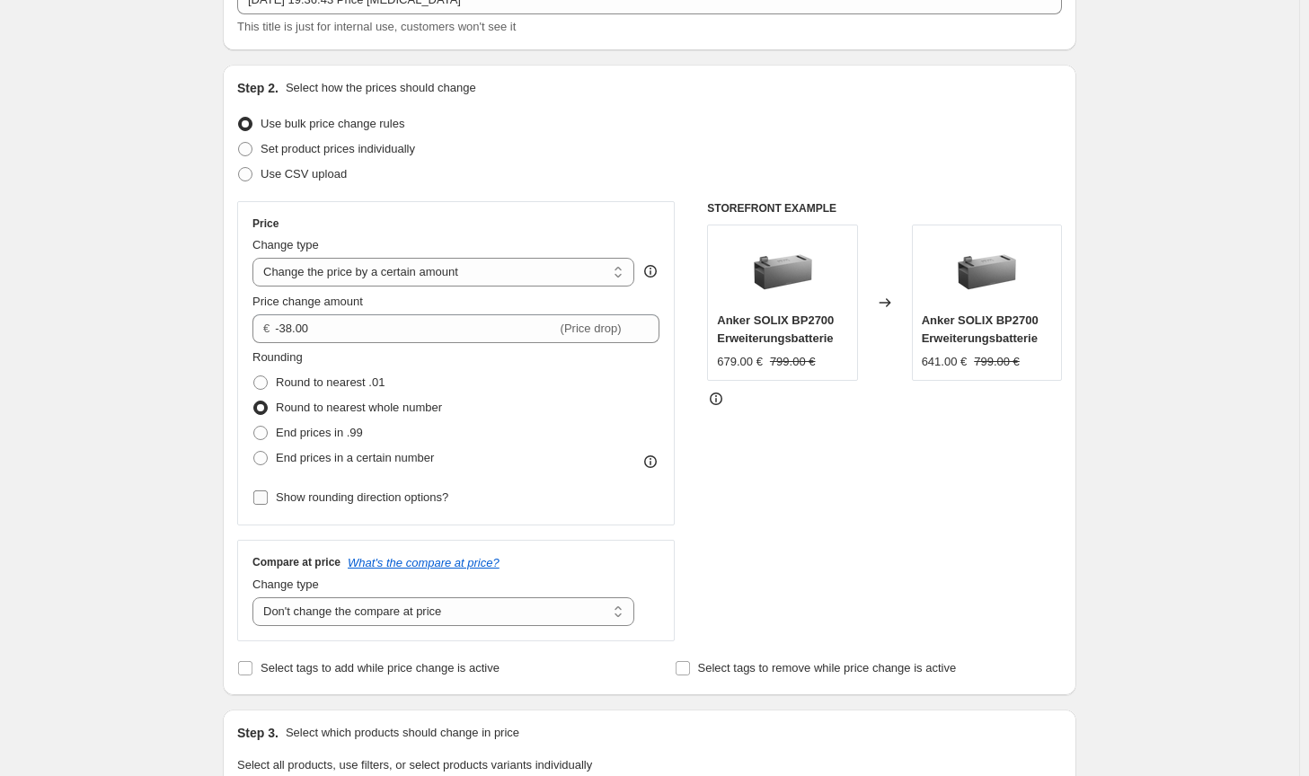
scroll to position [90, 0]
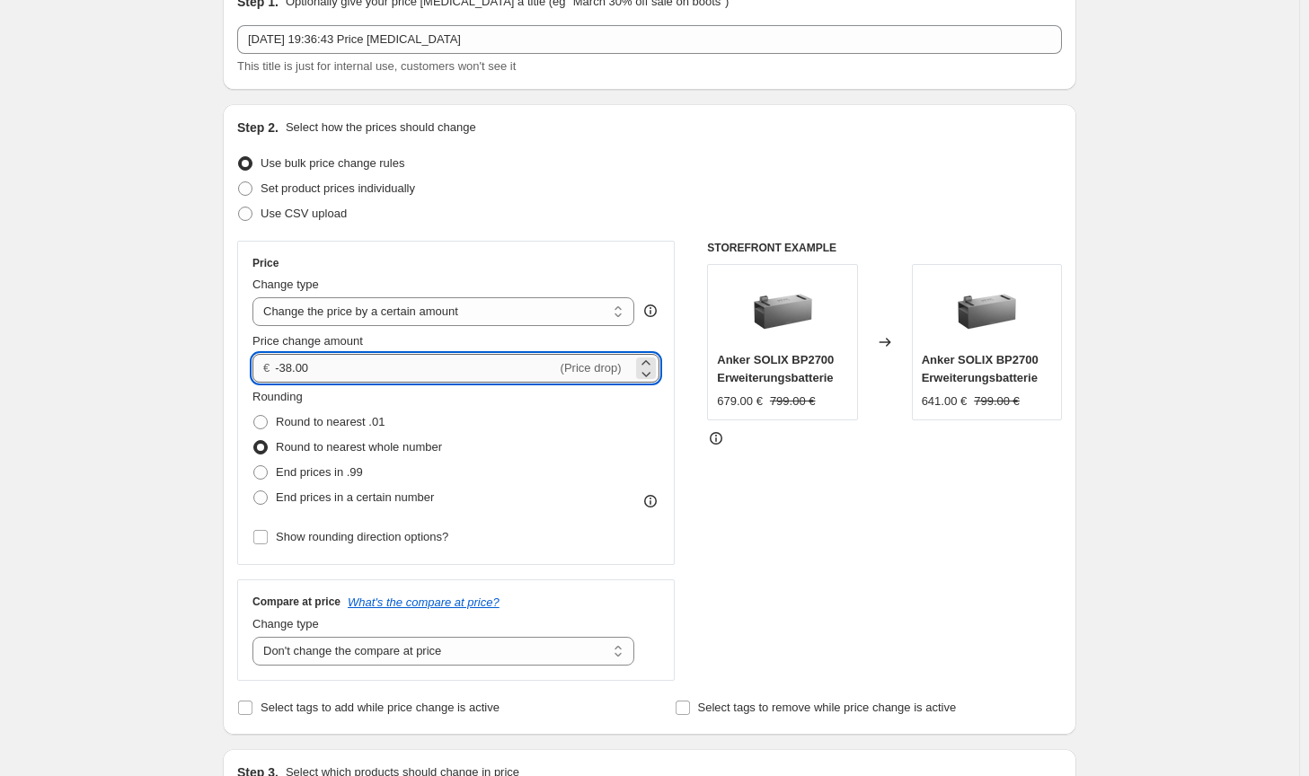
drag, startPoint x: 294, startPoint y: 366, endPoint x: 285, endPoint y: 363, distance: 9.4
click at [285, 364] on input "-38.00" at bounding box center [415, 368] width 281 height 29
click at [287, 368] on input "-3.00" at bounding box center [415, 368] width 281 height 29
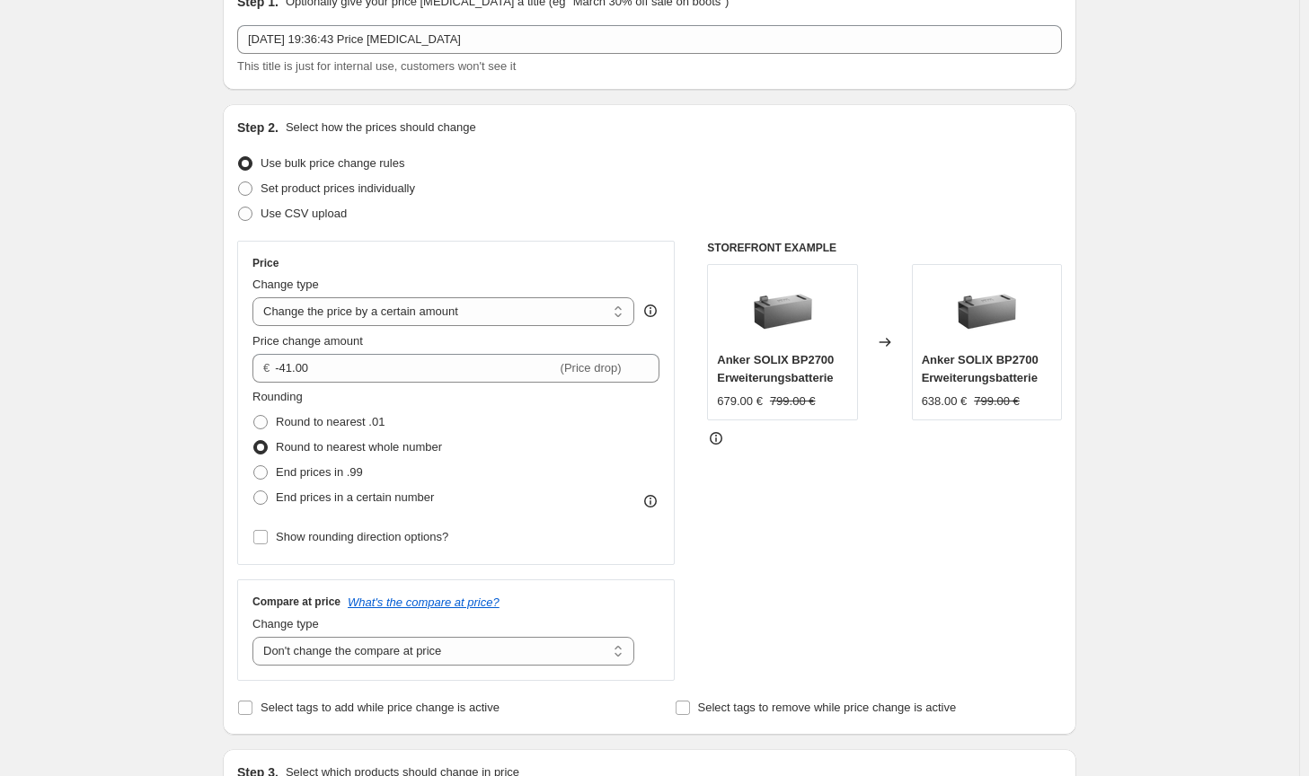
click at [796, 560] on div "STOREFRONT EXAMPLE Anker SOLIX BP2700 Erweiterungsbatterie 679.00 € 799.00 € Ch…" at bounding box center [884, 461] width 355 height 440
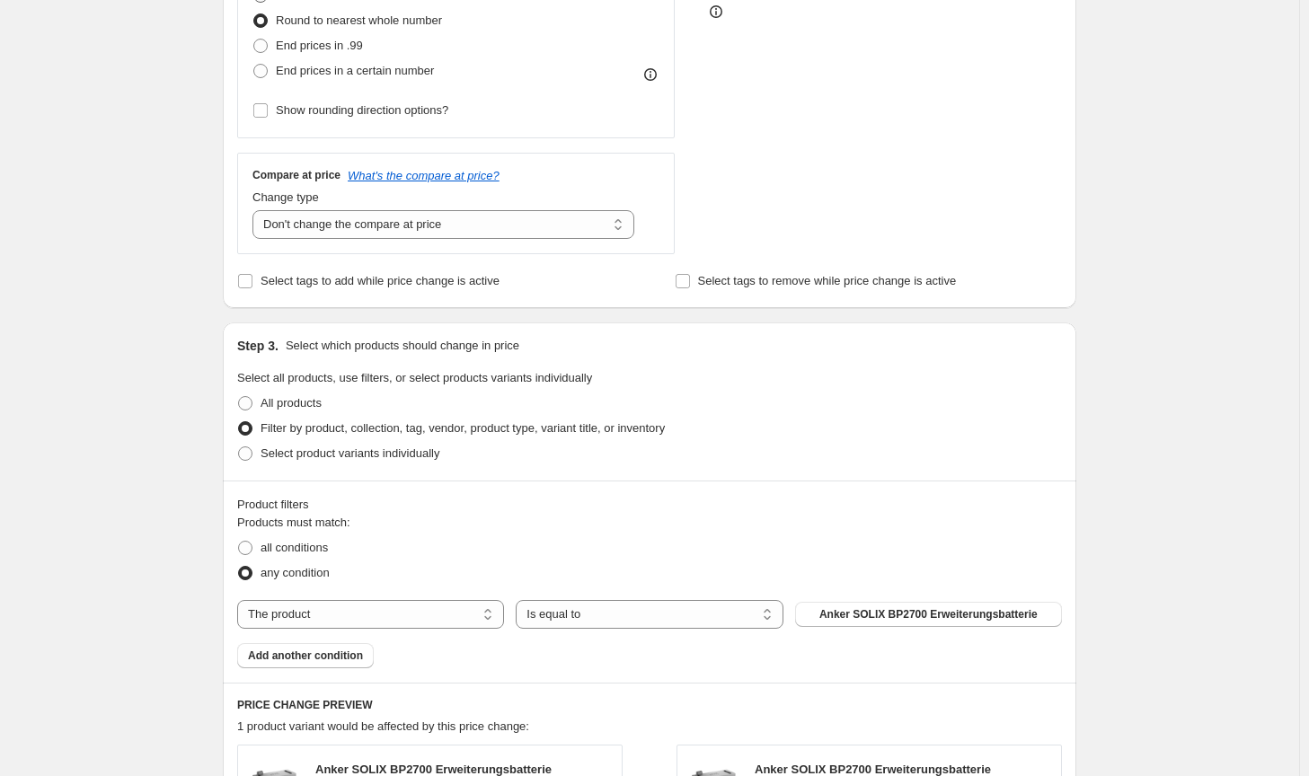
scroll to position [359, 0]
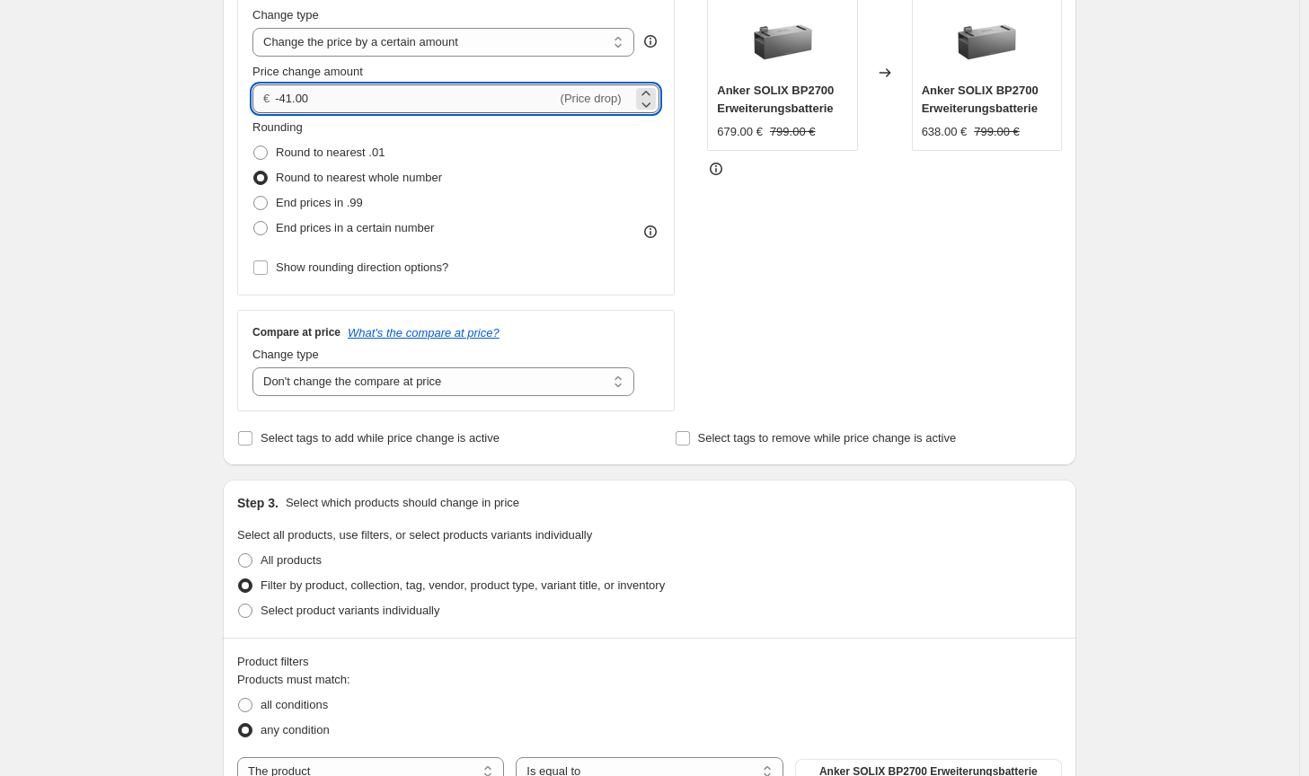
click at [292, 93] on input "-41.00" at bounding box center [415, 98] width 281 height 29
type input "-42.00"
click at [933, 287] on div "STOREFRONT EXAMPLE Anker SOLIX BP2700 Erweiterungsbatterie 679.00 € 799.00 € Ch…" at bounding box center [884, 191] width 355 height 440
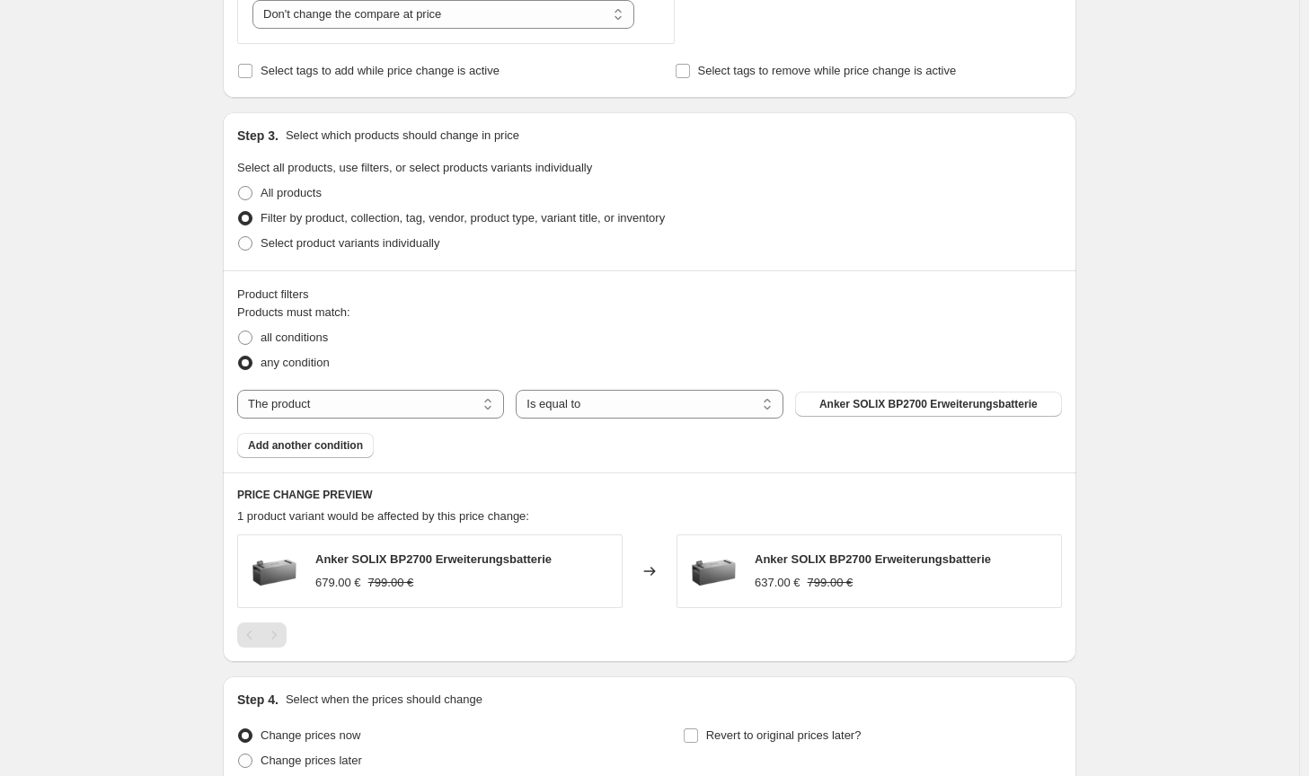
scroll to position [891, 0]
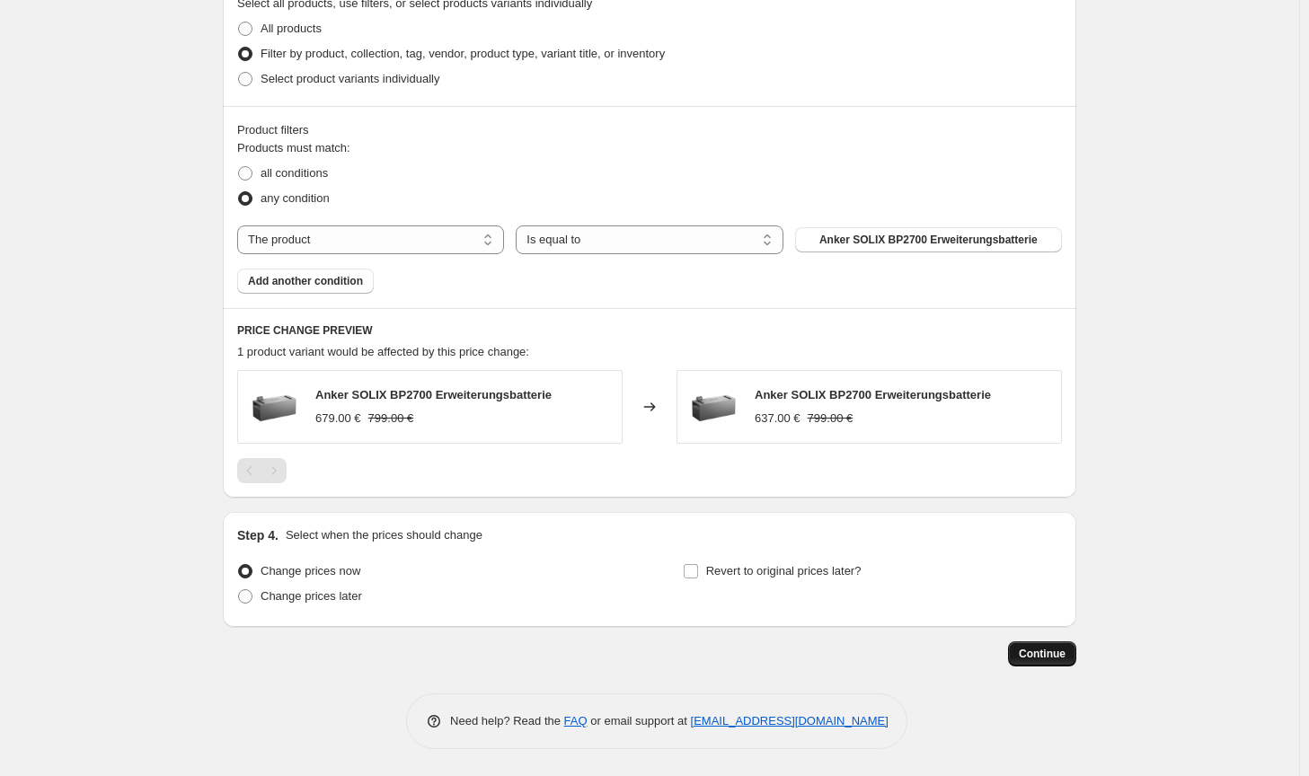
click at [1064, 658] on span "Continue" at bounding box center [1042, 654] width 47 height 14
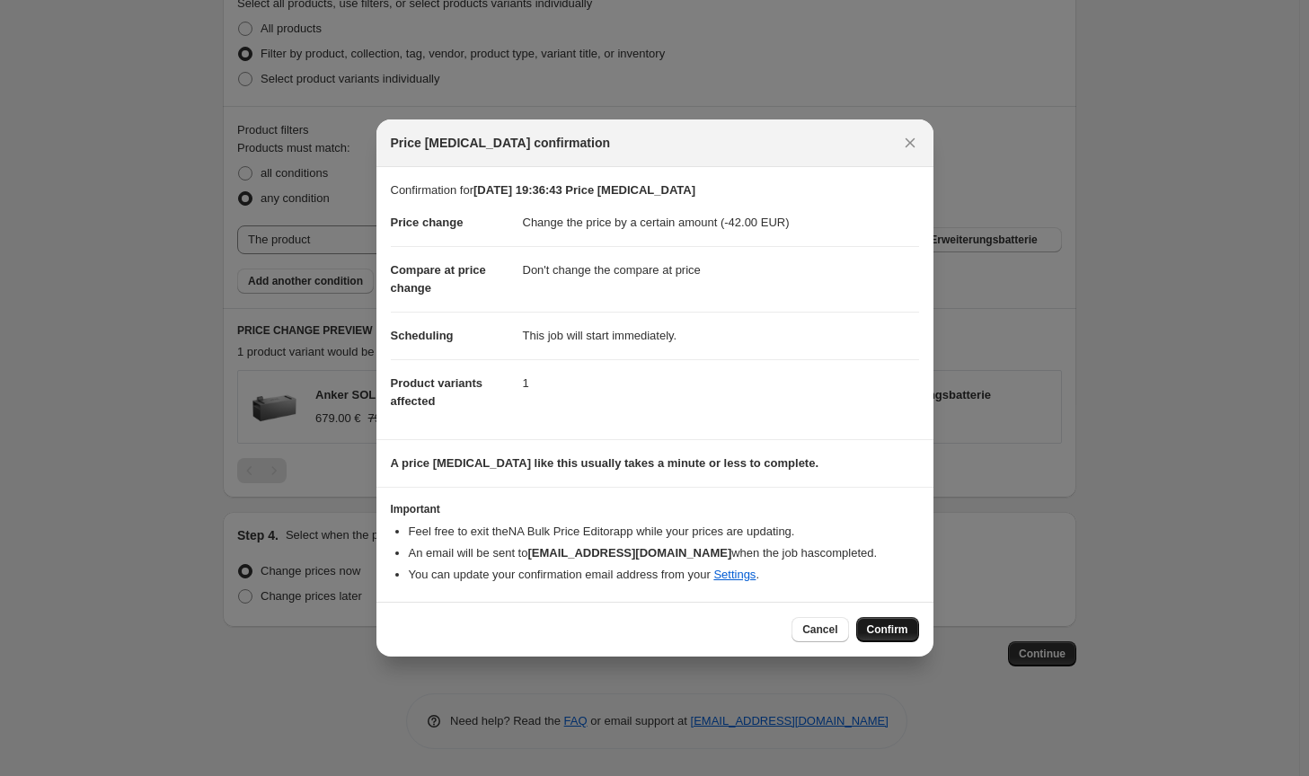
click at [890, 634] on span "Confirm" at bounding box center [887, 630] width 41 height 14
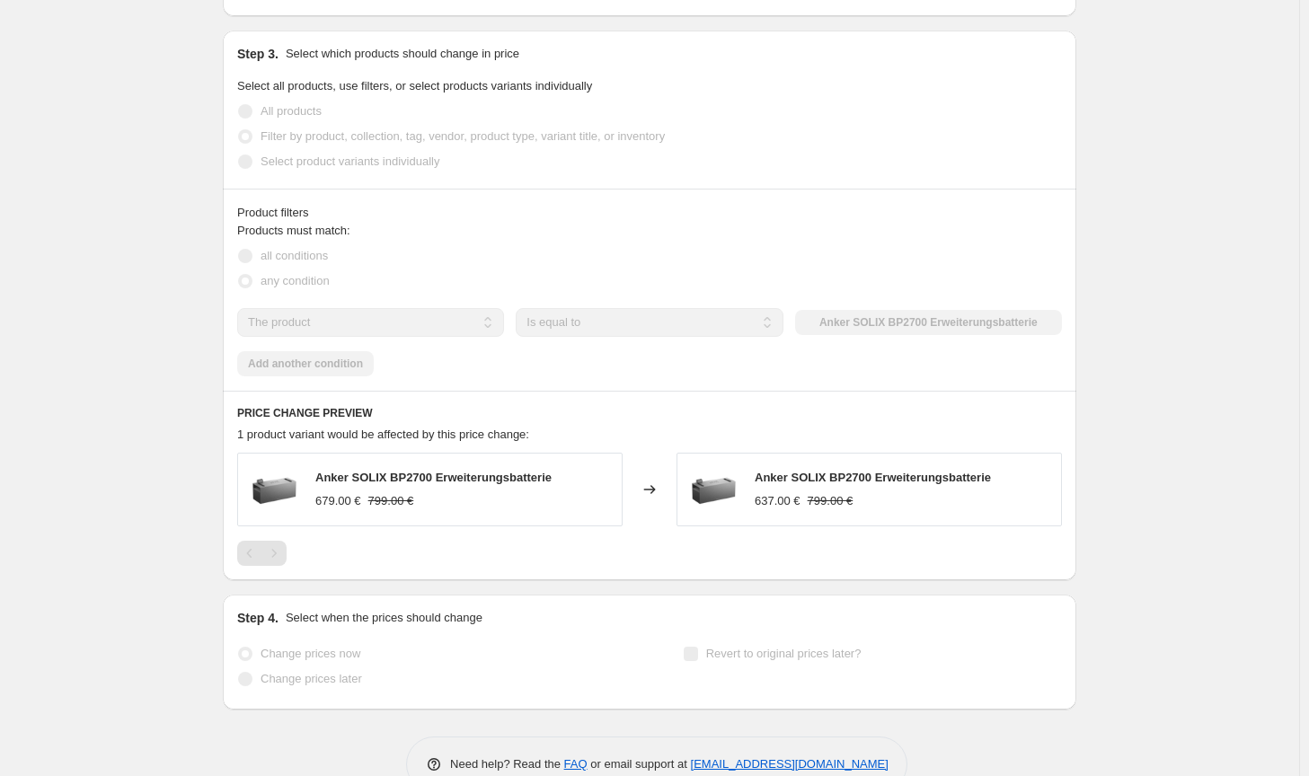
select select "by"
select select "no_change"
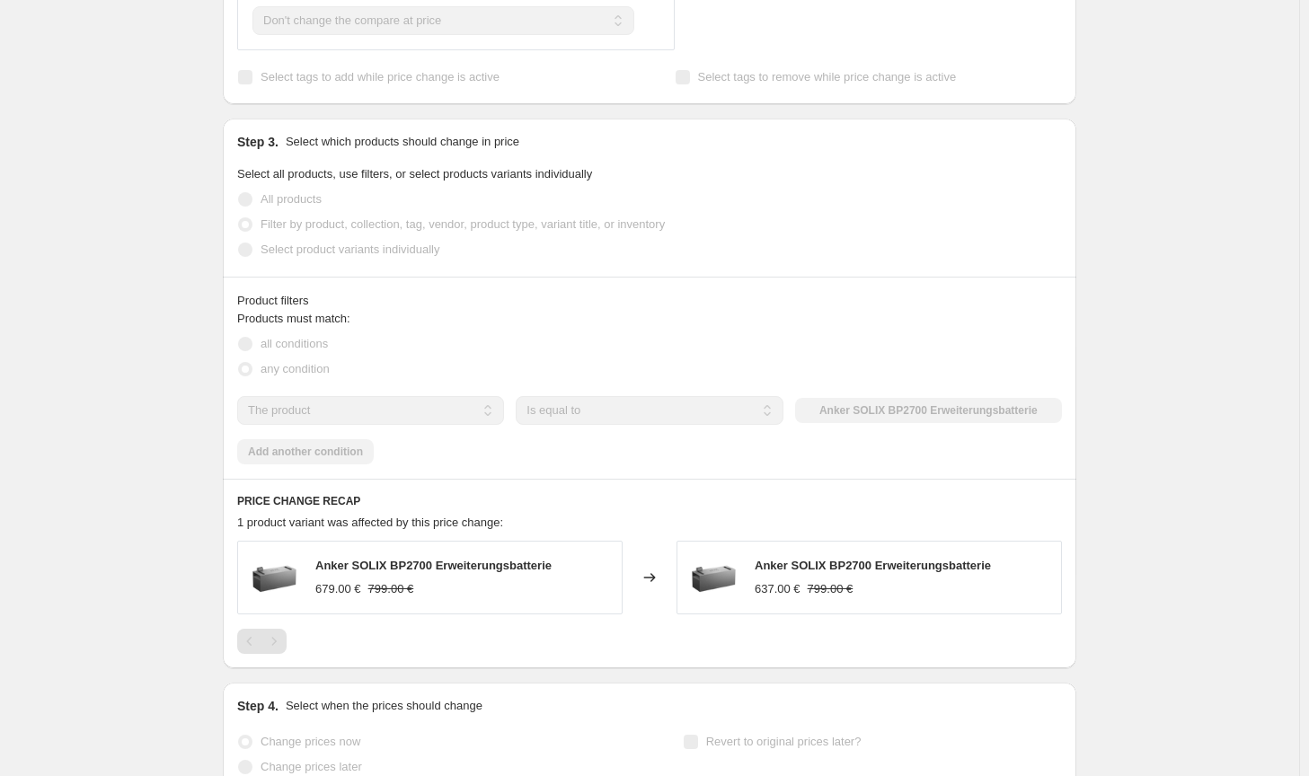
scroll to position [0, 0]
